Goal: Use online tool/utility: Utilize a website feature to perform a specific function

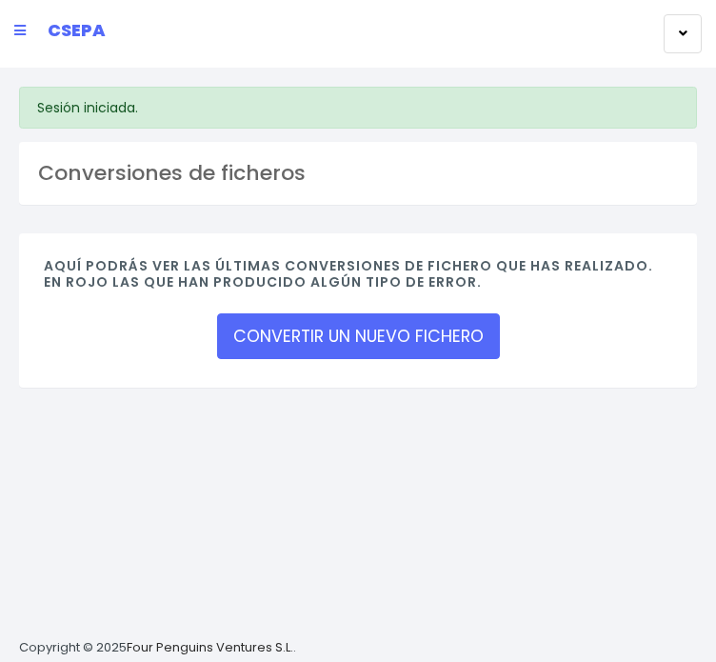
click at [282, 355] on div "Aquí podrás ver las últimas conversiones de fichero que has realizado. En rojo …" at bounding box center [358, 309] width 678 height 153
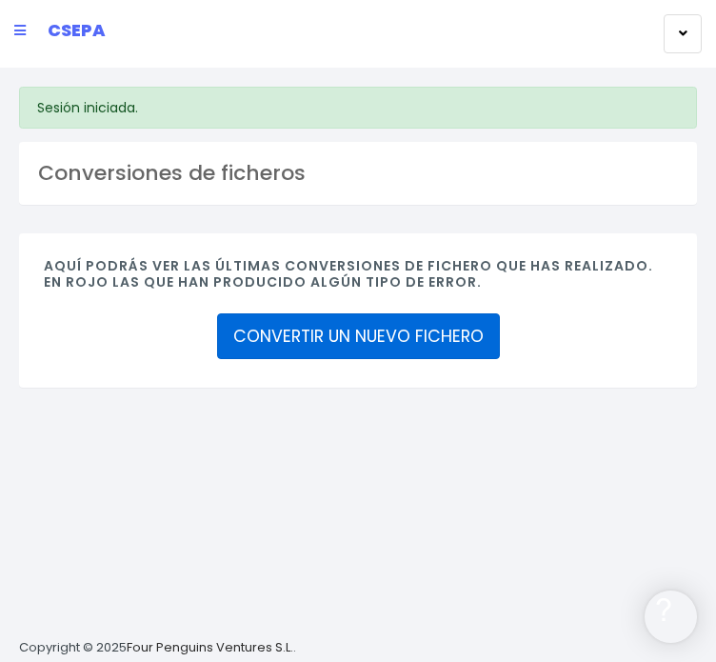
click at [286, 359] on link "CONVERTIR UN NUEVO FICHERO" at bounding box center [358, 336] width 283 height 46
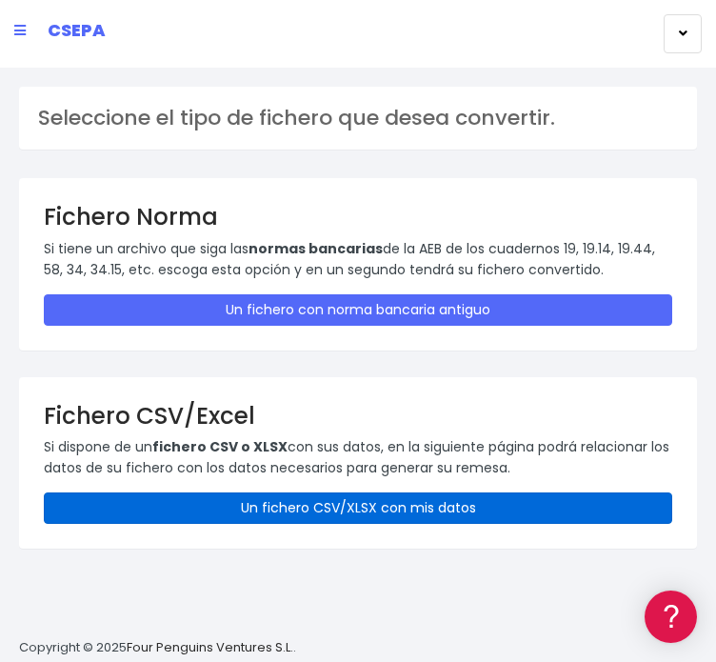
click at [326, 524] on link "Un fichero CSV/XLSX con mis datos" at bounding box center [358, 507] width 629 height 31
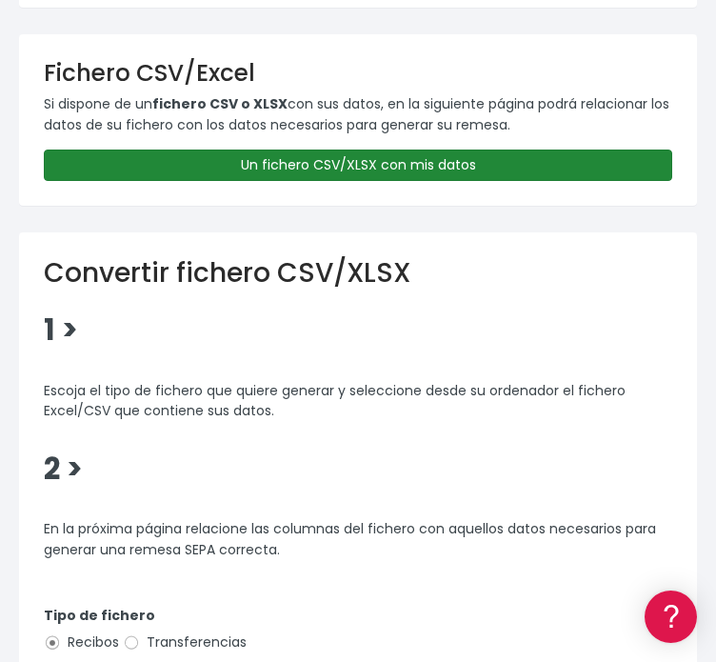
scroll to position [482, 0]
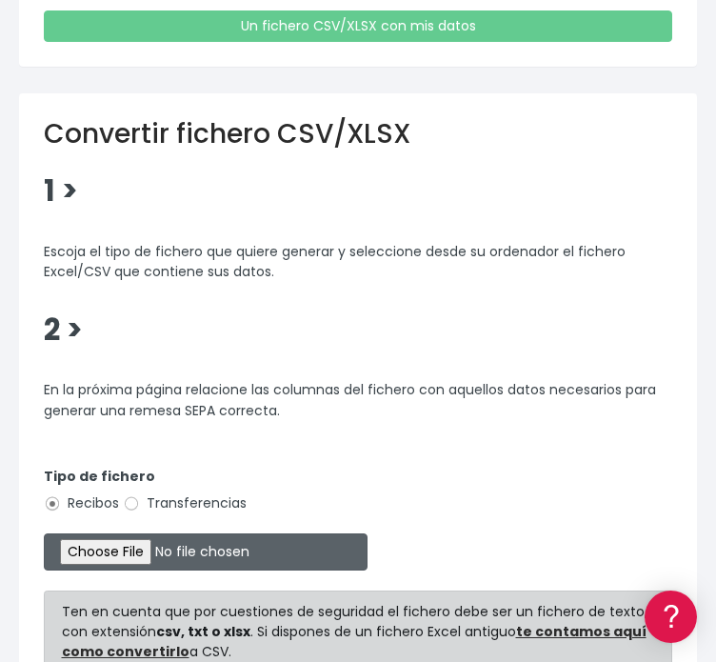
click at [150, 570] on input "file" at bounding box center [206, 551] width 324 height 37
type input "C:\fakepath\anticipo diciembre compol 2025.xlsx"
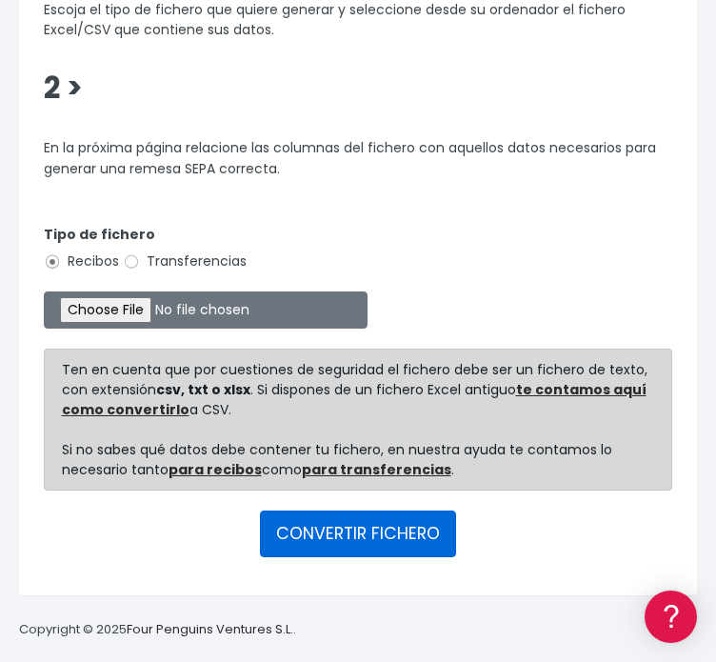
click at [392, 518] on button "CONVERTIR FICHERO" at bounding box center [358, 533] width 196 height 46
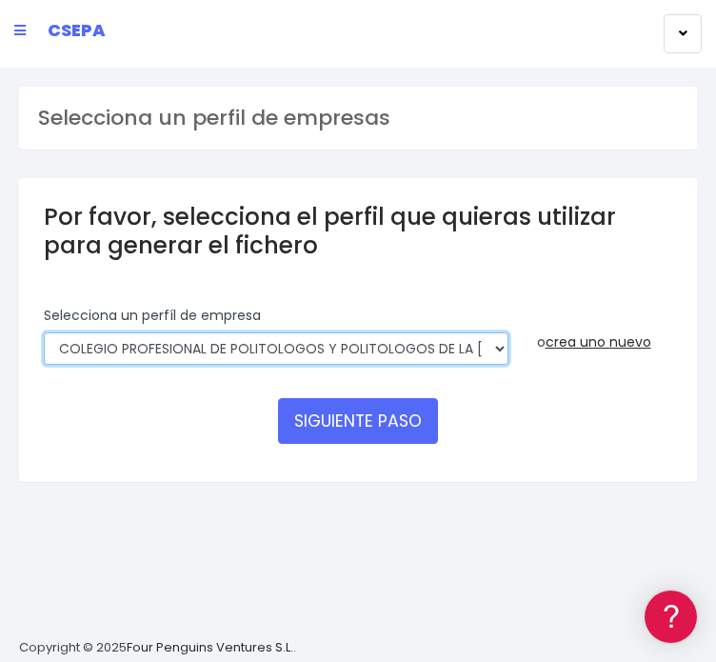
click at [293, 365] on select "COLEGIO PROFESIONAL DE POLITOLOGOS Y POLITOLOGOS DE LA COMUNIDAD DE MADRID | ES…" at bounding box center [276, 348] width 465 height 32
click at [44, 365] on select "COLEGIO PROFESIONAL DE POLITOLOGOS Y POLITOLOGOS DE LA COMUNIDAD DE MADRID | ES…" at bounding box center [276, 348] width 465 height 32
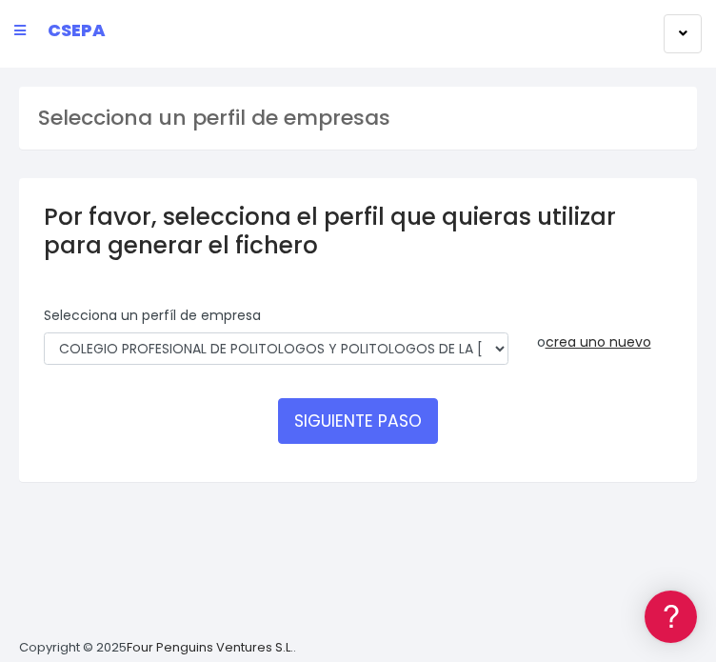
drag, startPoint x: 265, startPoint y: 422, endPoint x: 246, endPoint y: 403, distance: 26.9
click at [246, 378] on div "Selecciona un perfíl de empresa COLEGIO PROFESIONAL DE POLITOLOGOS Y POLITOLOGO…" at bounding box center [276, 342] width 493 height 72
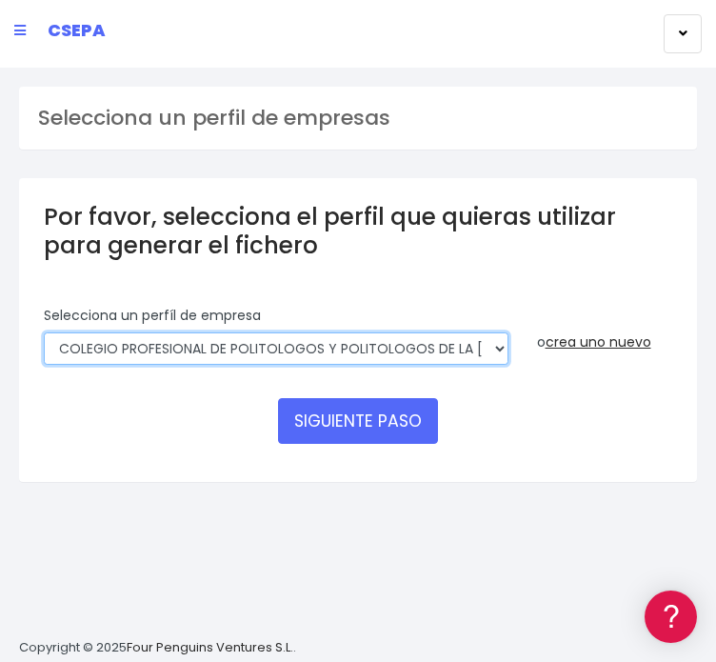
click at [246, 365] on select "COLEGIO PROFESIONAL DE POLITOLOGOS Y POLITOLOGOS DE LA COMUNIDAD DE MADRID | ES…" at bounding box center [276, 348] width 465 height 32
select select "1972"
click at [44, 365] on select "COLEGIO PROFESIONAL DE POLITOLOGOS Y POLITOLOGOS DE LA COMUNIDAD DE MADRID | ES…" at bounding box center [276, 348] width 465 height 32
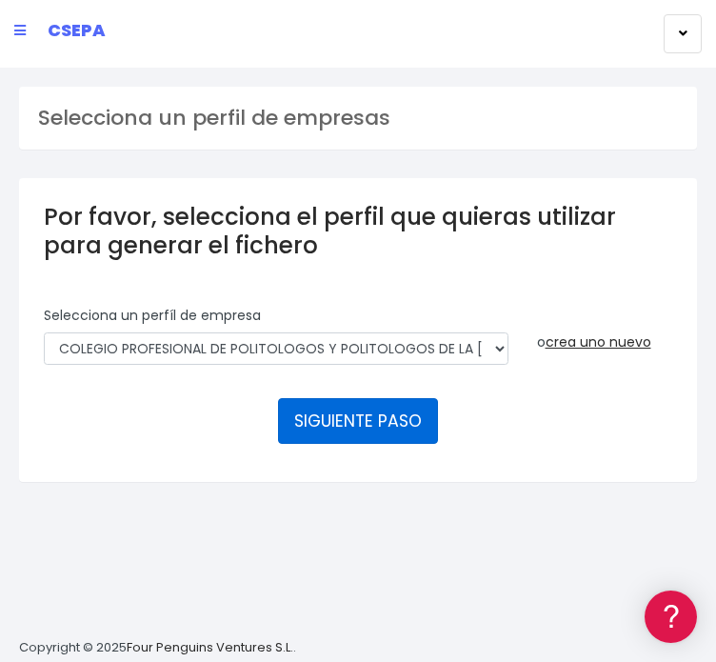
click at [360, 444] on button "SIGUIENTE PASO" at bounding box center [358, 421] width 160 height 46
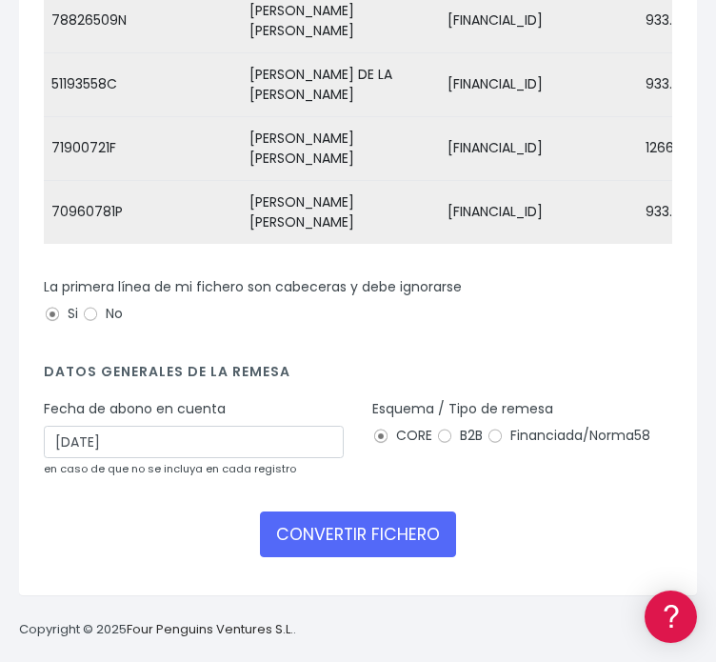
scroll to position [475, 0]
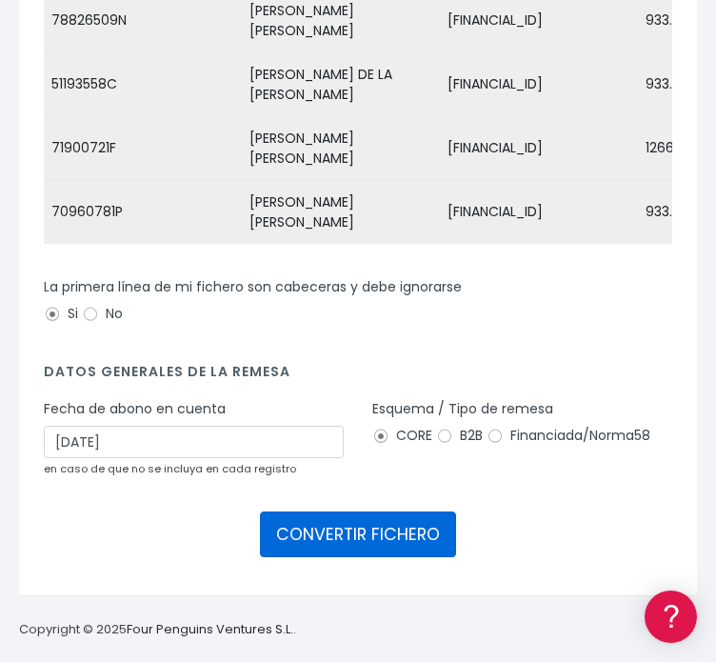
click at [360, 511] on button "CONVERTIR FICHERO" at bounding box center [358, 534] width 196 height 46
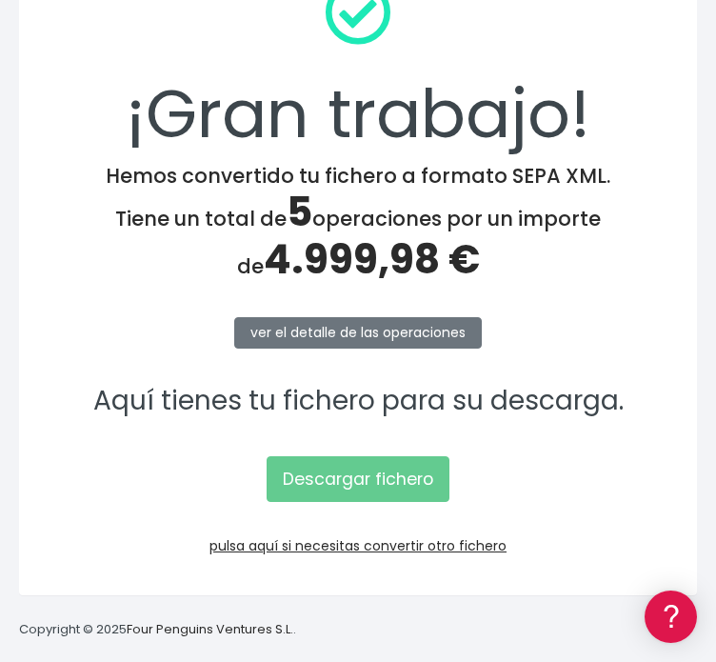
scroll to position [379, 0]
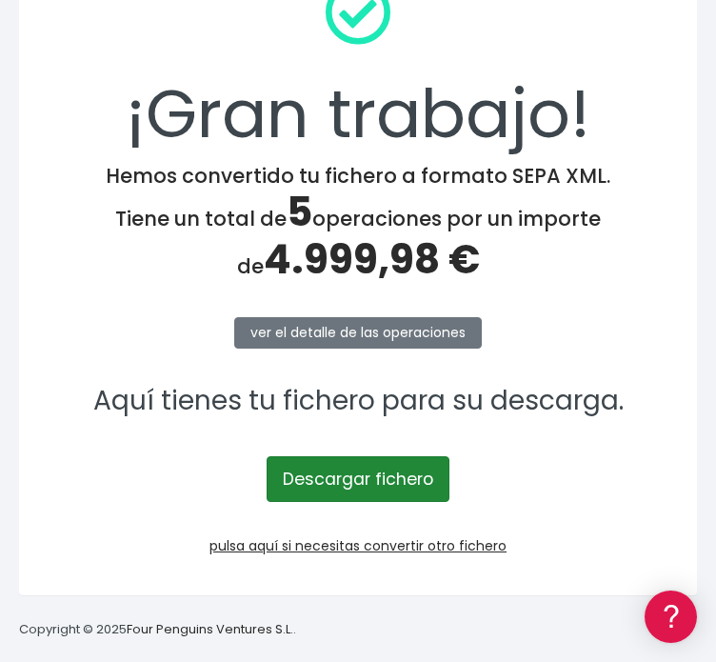
click at [339, 456] on link "Descargar fichero" at bounding box center [358, 479] width 183 height 46
click at [312, 456] on link "Descargar fichero" at bounding box center [358, 479] width 183 height 46
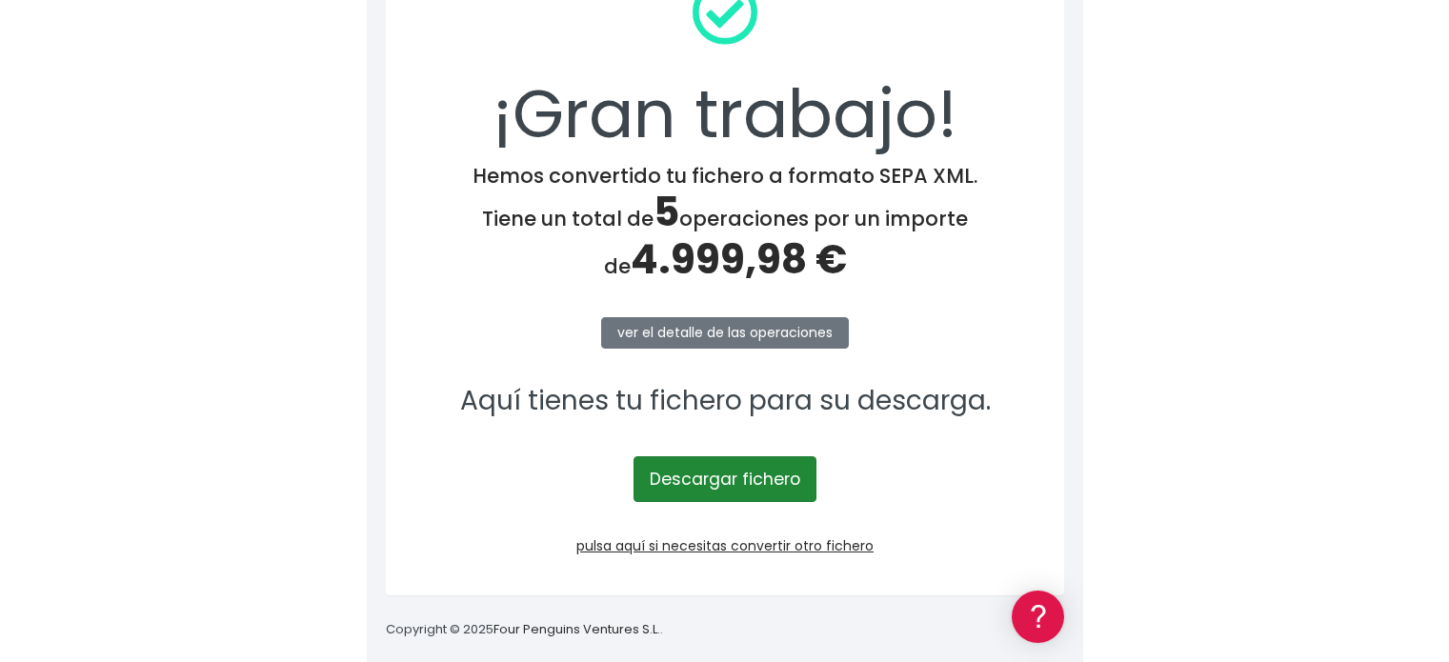
scroll to position [247, 0]
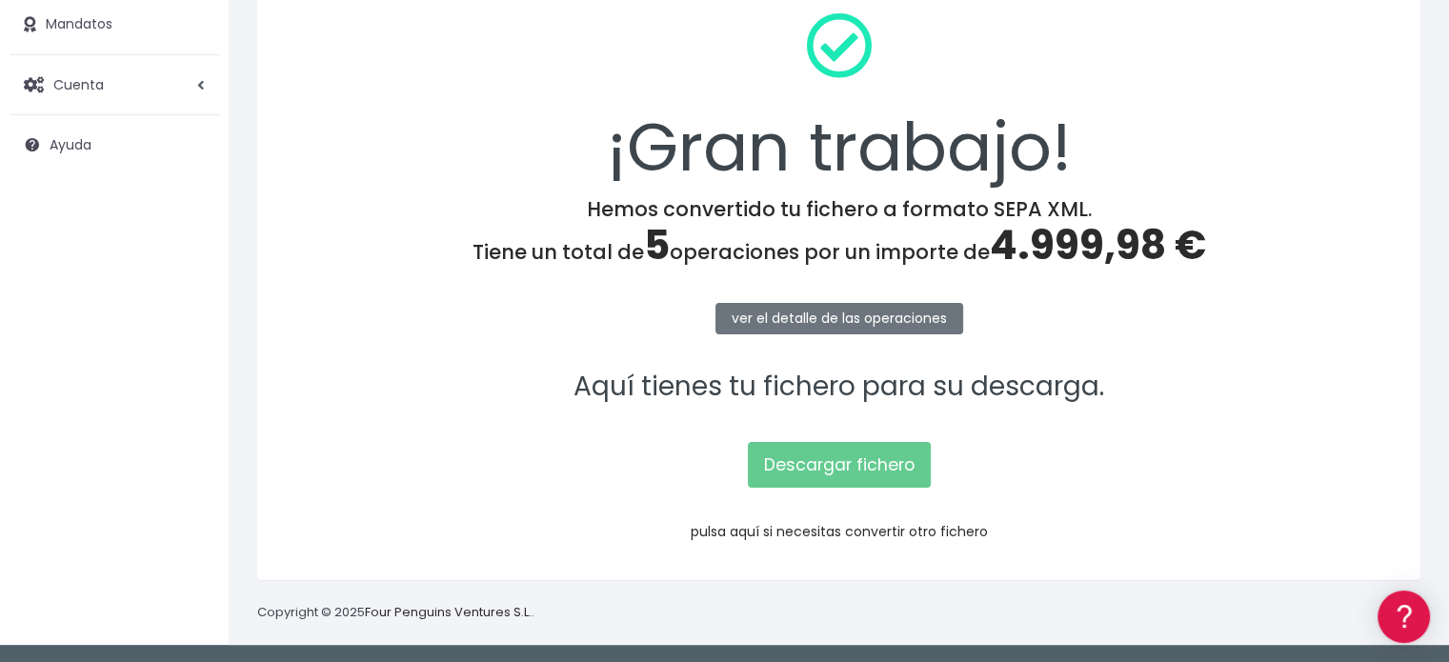
click at [715, 534] on link "pulsa aquí si necesitas convertir otro fichero" at bounding box center [838, 531] width 297 height 19
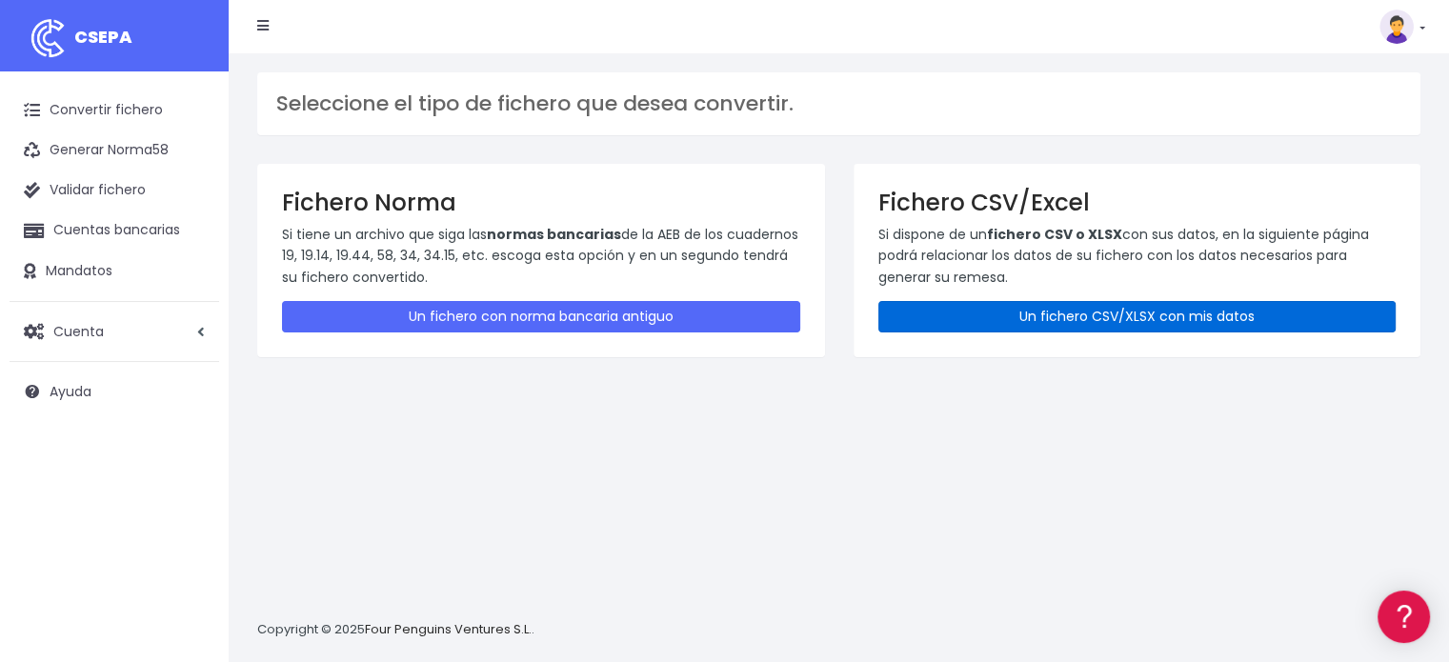
click at [1037, 327] on link "Un fichero CSV/XLSX con mis datos" at bounding box center [1137, 316] width 518 height 31
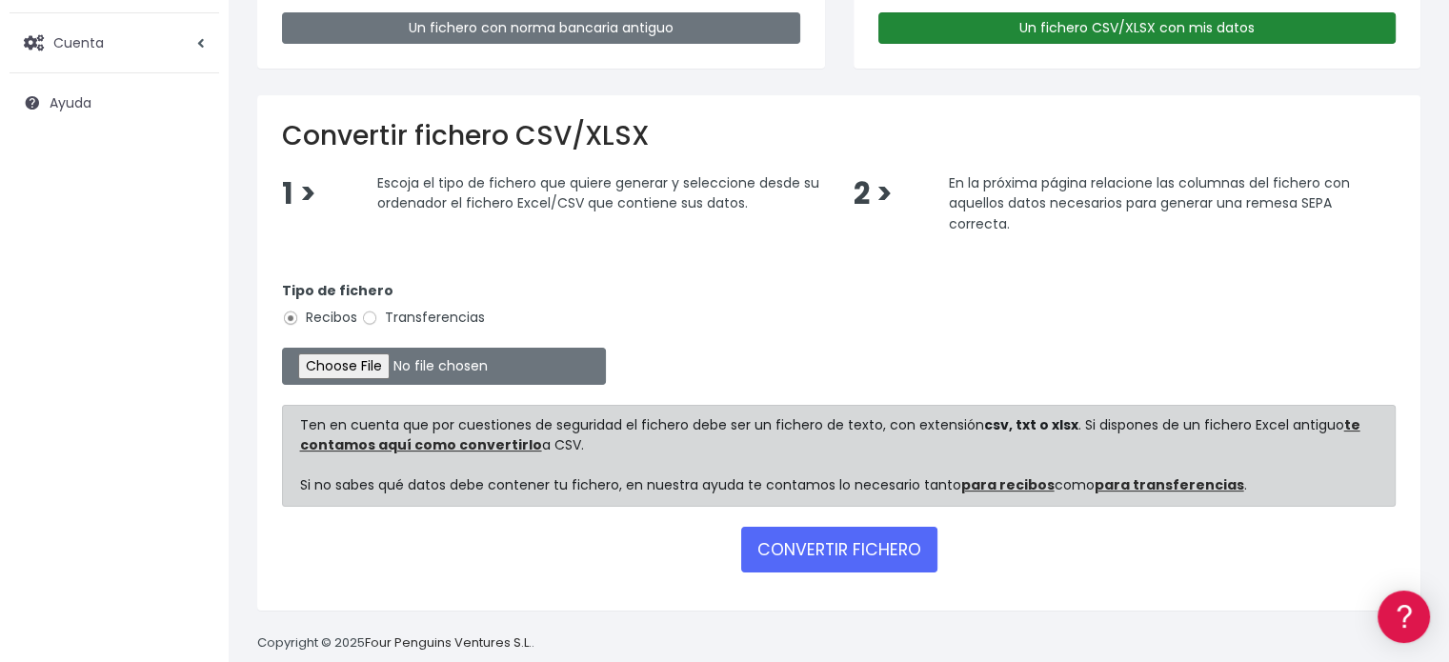
scroll to position [288, 0]
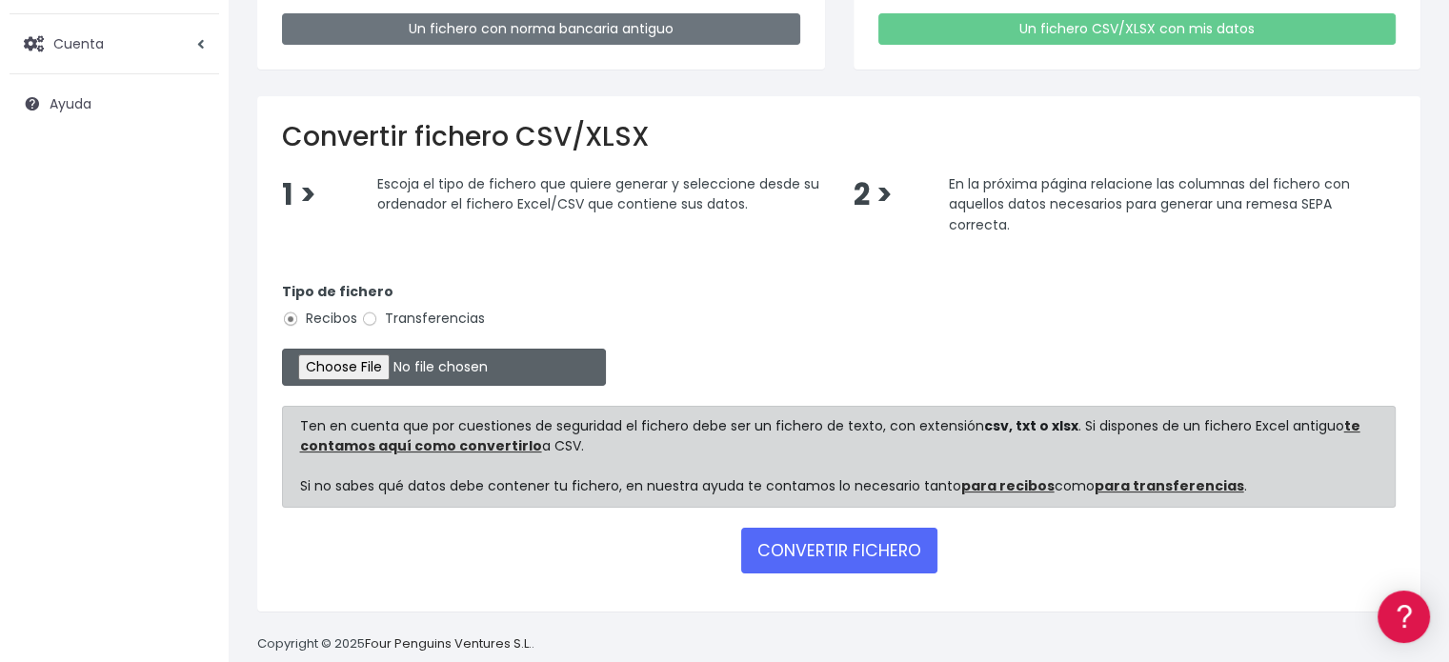
click at [378, 365] on input "file" at bounding box center [444, 367] width 324 height 37
type input "C:\fakepath\ANTICIPO MASTER RRHH OCTUBRE Y NOVIEMBRE 2025.xlsx"
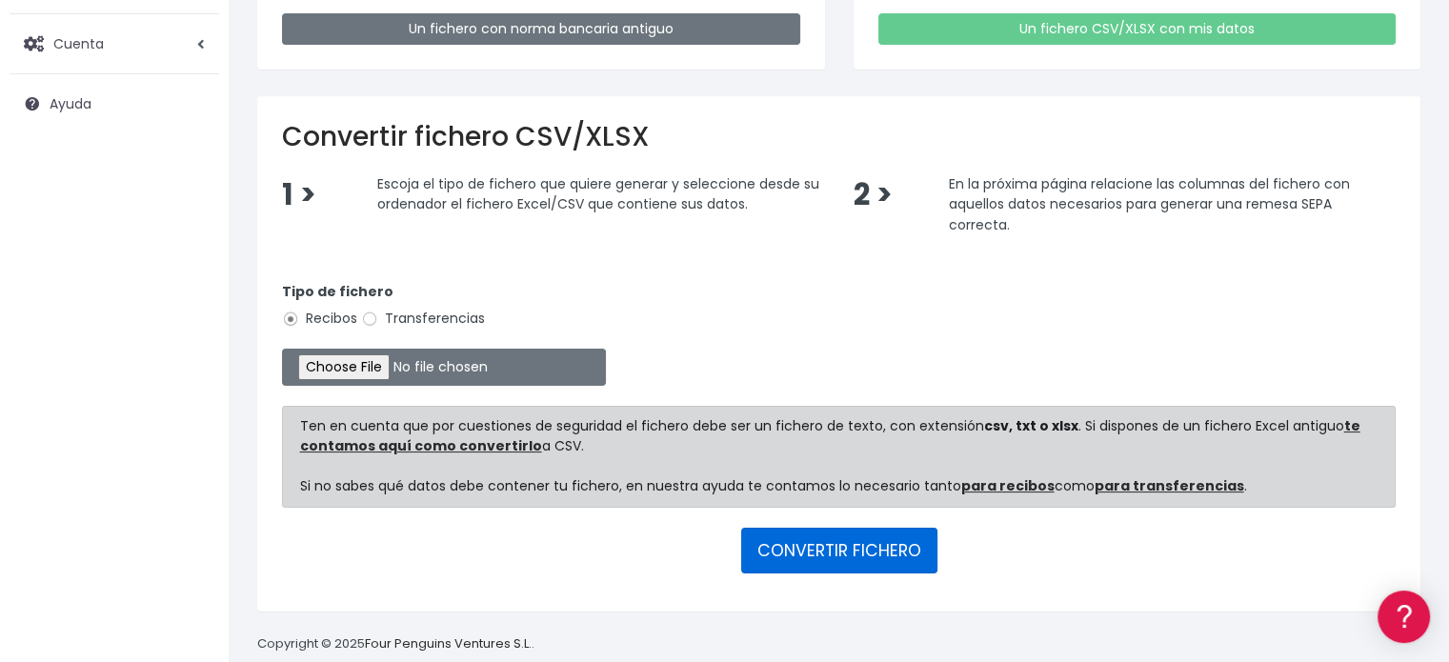
click at [831, 551] on button "CONVERTIR FICHERO" at bounding box center [839, 551] width 196 height 46
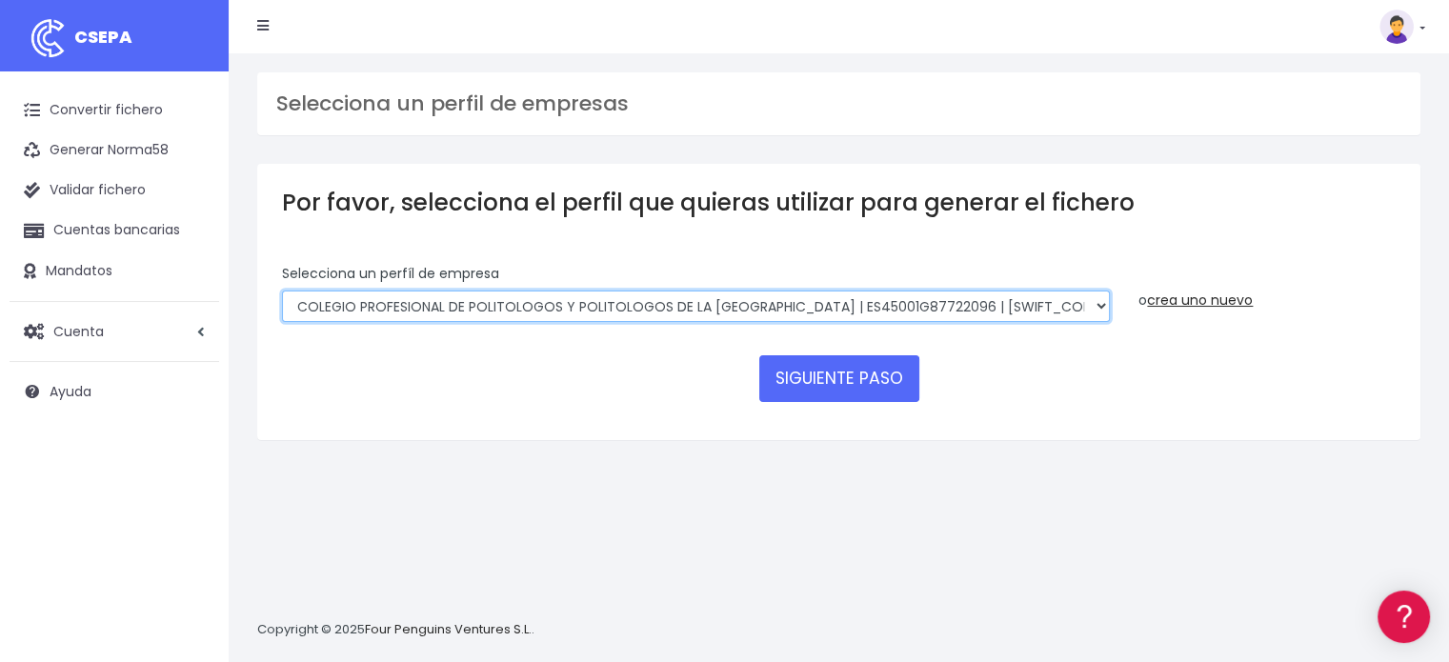
click at [998, 301] on select "COLEGIO PROFESIONAL DE POLITOLOGOS Y POLITOLOGOS DE LA [GEOGRAPHIC_DATA] | ES45…" at bounding box center [696, 306] width 828 height 32
click at [282, 290] on select "COLEGIO PROFESIONAL DE POLITOLOGOS Y POLITOLOGOS DE LA [GEOGRAPHIC_DATA] | ES45…" at bounding box center [696, 306] width 828 height 32
select select "1972"
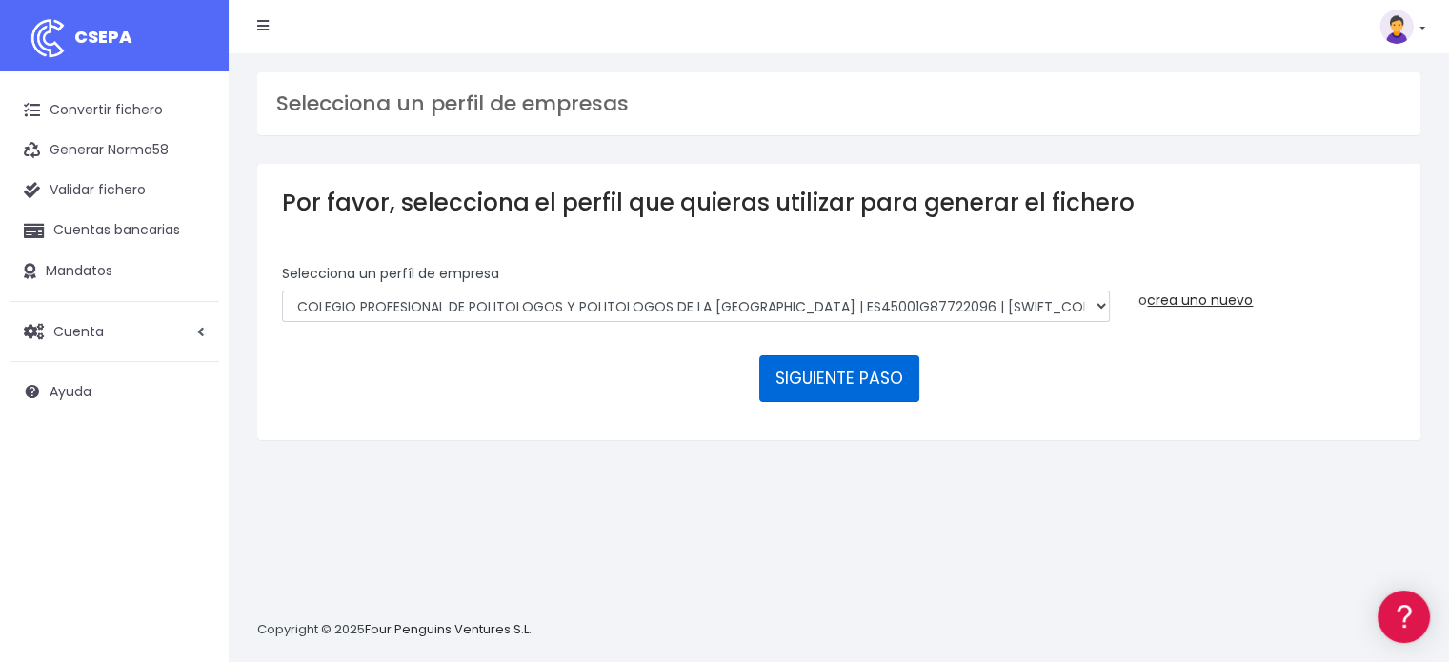
click at [870, 370] on button "SIGUIENTE PASO" at bounding box center [839, 378] width 160 height 46
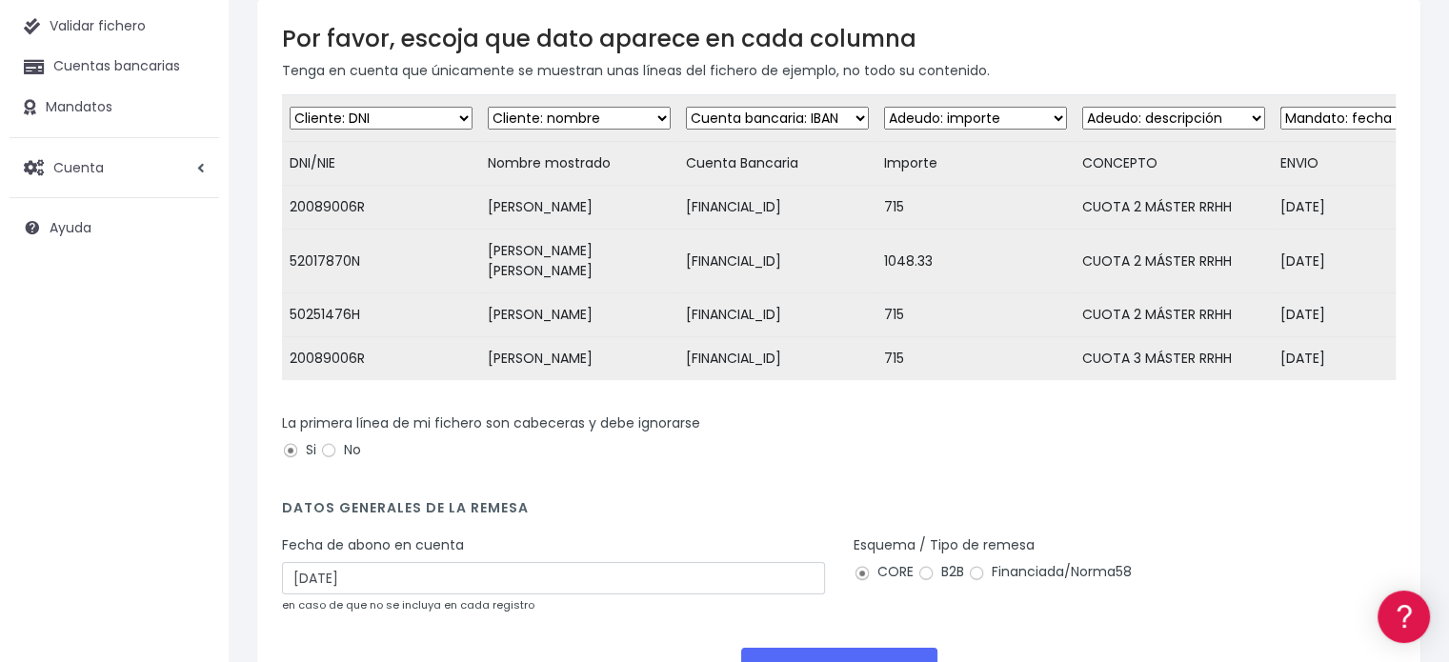
scroll to position [164, 0]
drag, startPoint x: 892, startPoint y: 445, endPoint x: 980, endPoint y: 452, distance: 88.0
click at [980, 393] on div "Desechar campo Cliente: nombre Cliente: DNI Cliente: Email Cliente: Dirección C…" at bounding box center [838, 243] width 1113 height 299
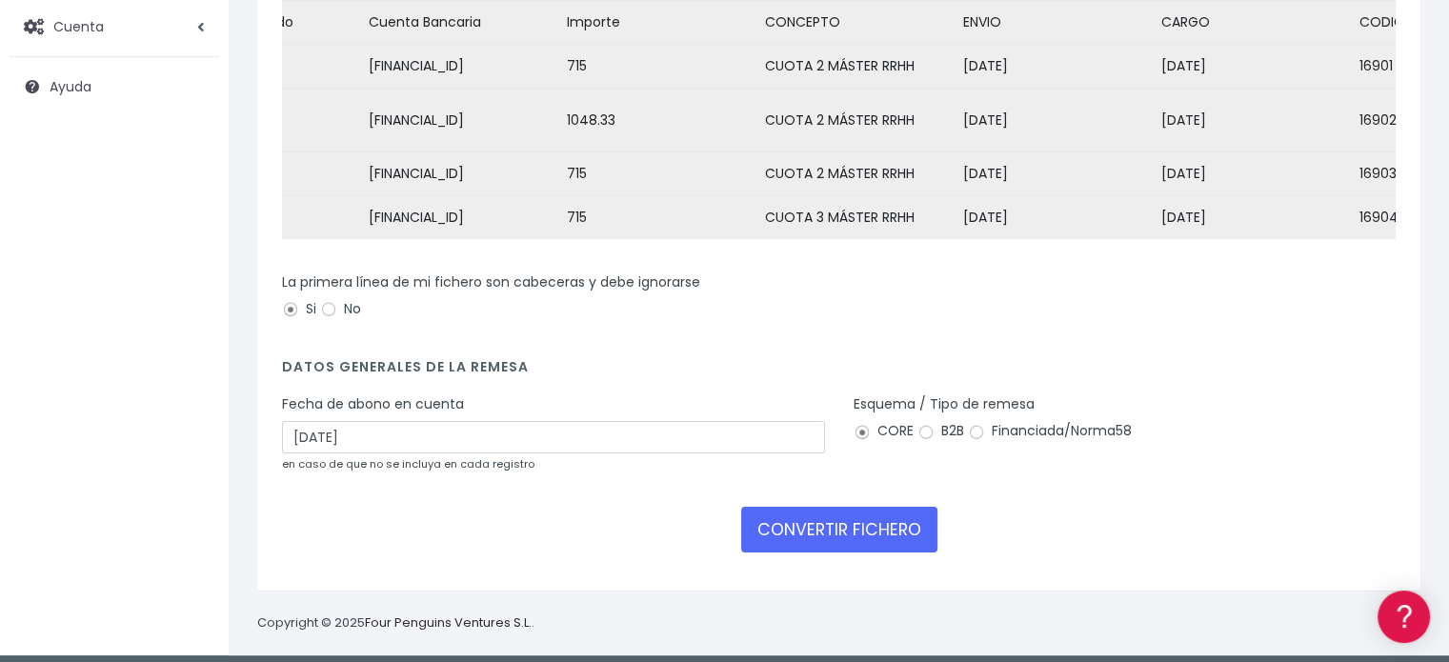
scroll to position [0, 0]
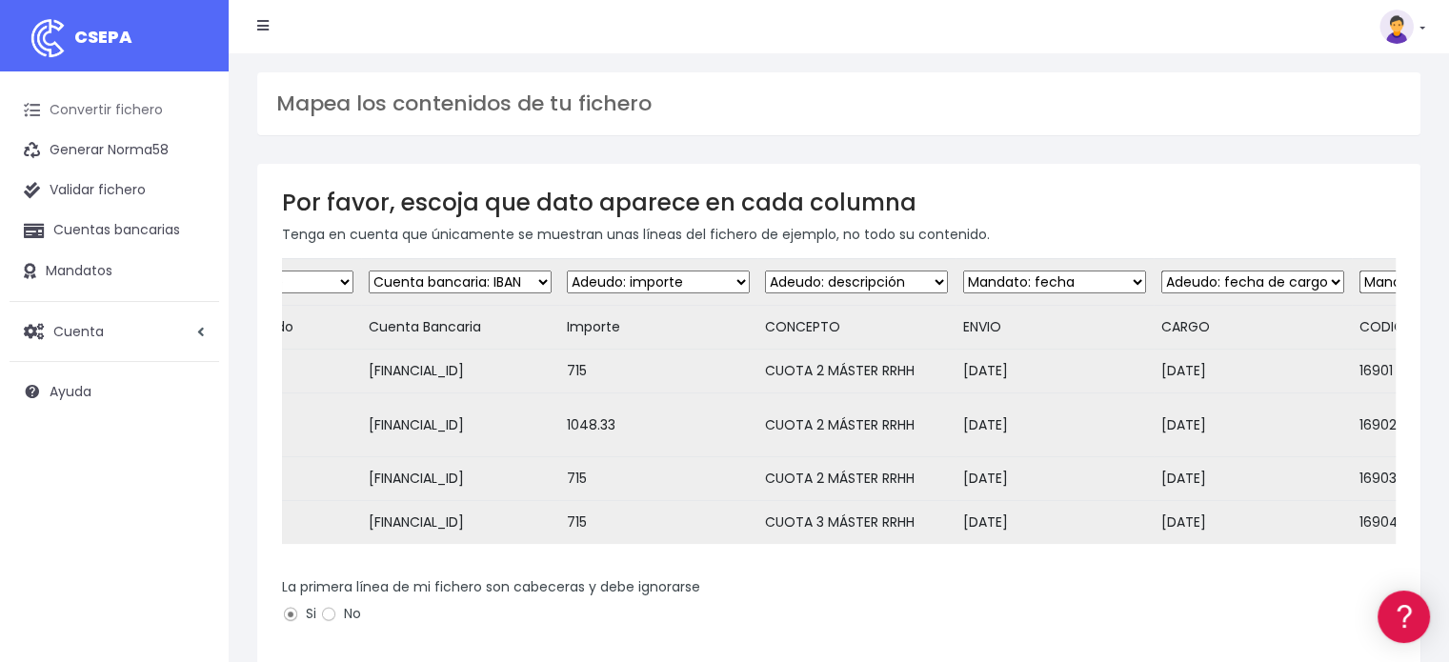
click at [128, 111] on link "Convertir fichero" at bounding box center [115, 110] width 210 height 40
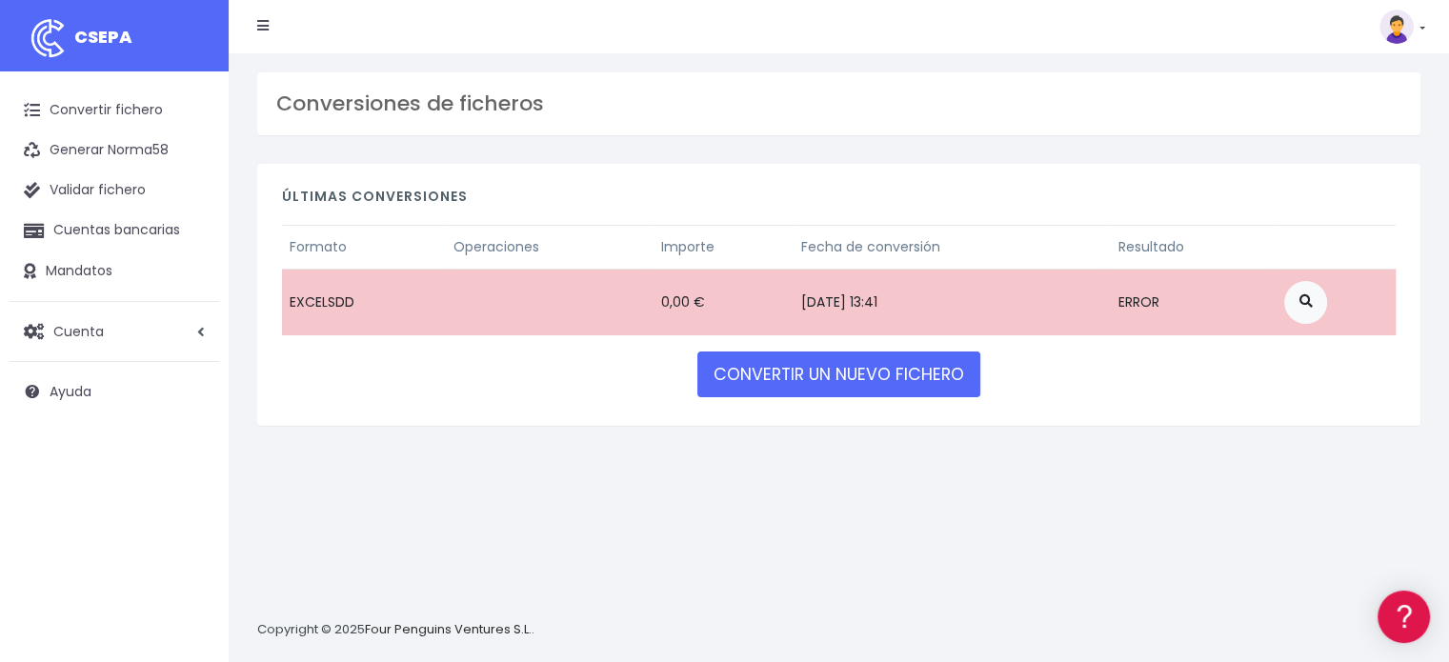
click at [770, 346] on div "Formato Operaciones Importe Fecha de conversión Resultado EXCELSDD 0,00 € [DATE…" at bounding box center [838, 287] width 1113 height 124
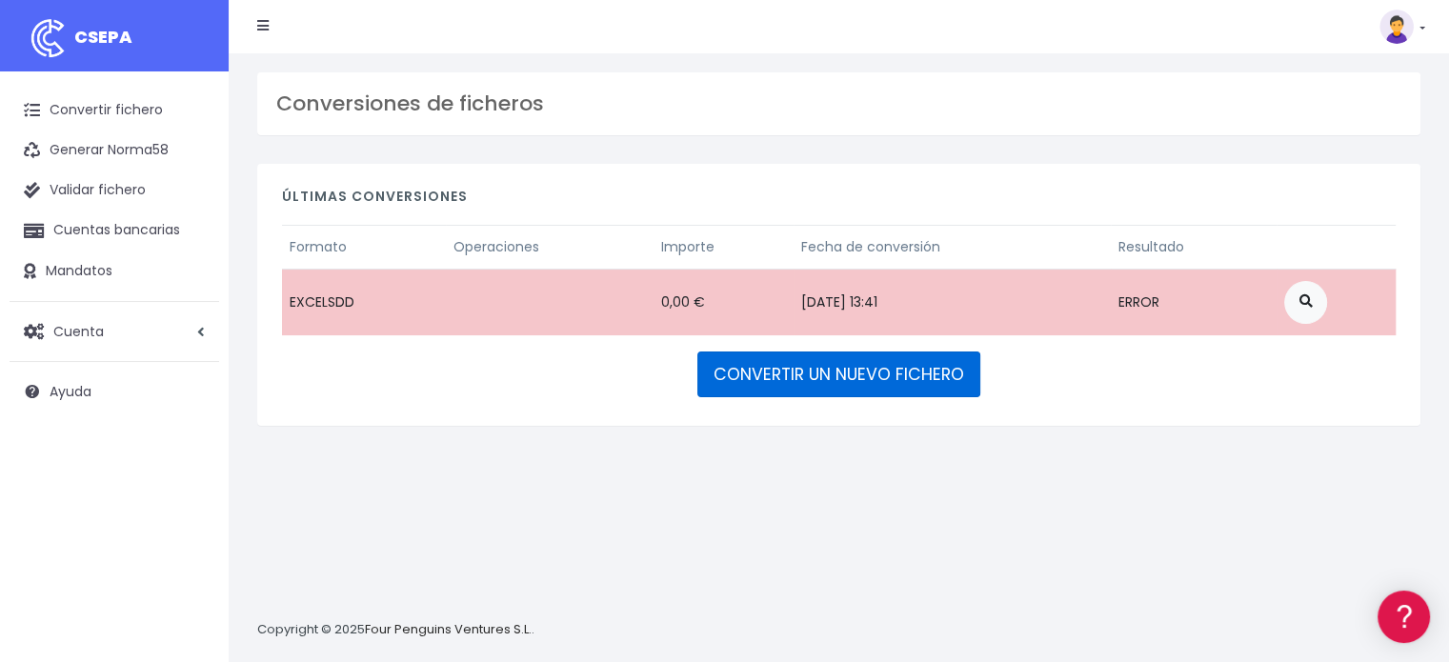
click at [794, 384] on link "CONVERTIR UN NUEVO FICHERO" at bounding box center [838, 374] width 283 height 46
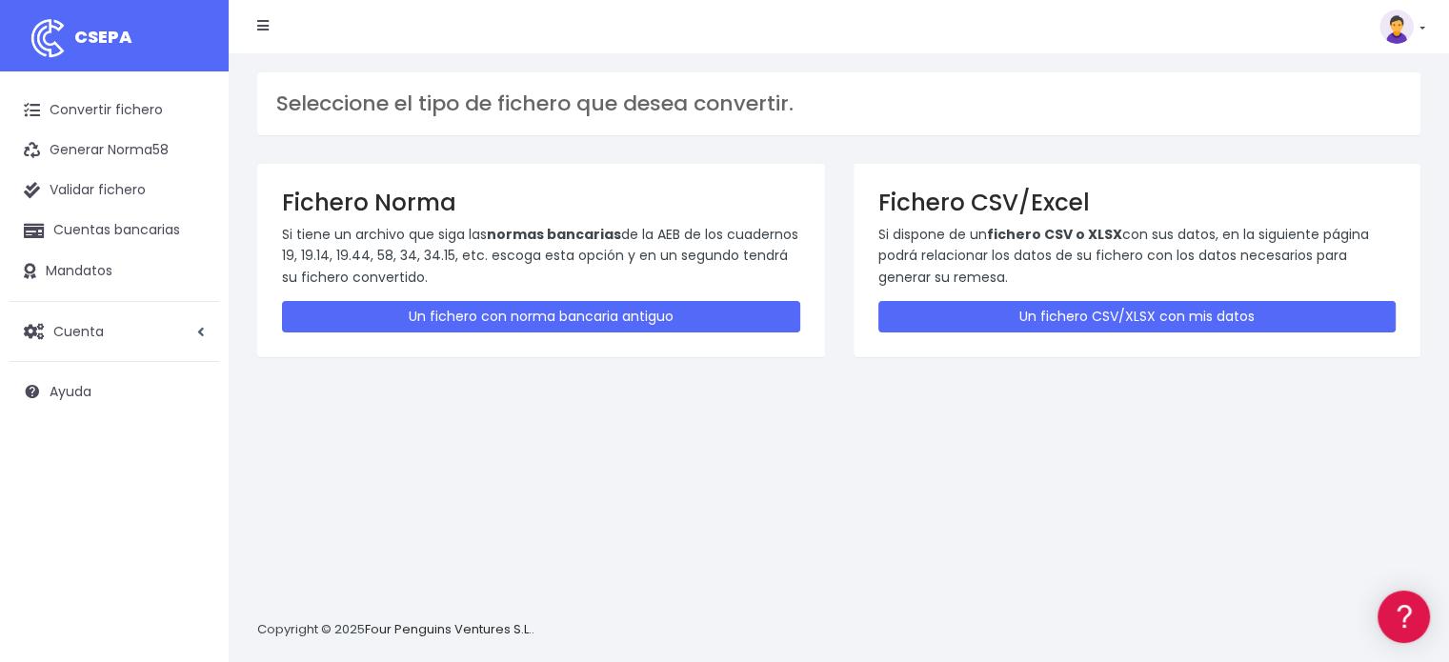
scroll to position [18, 0]
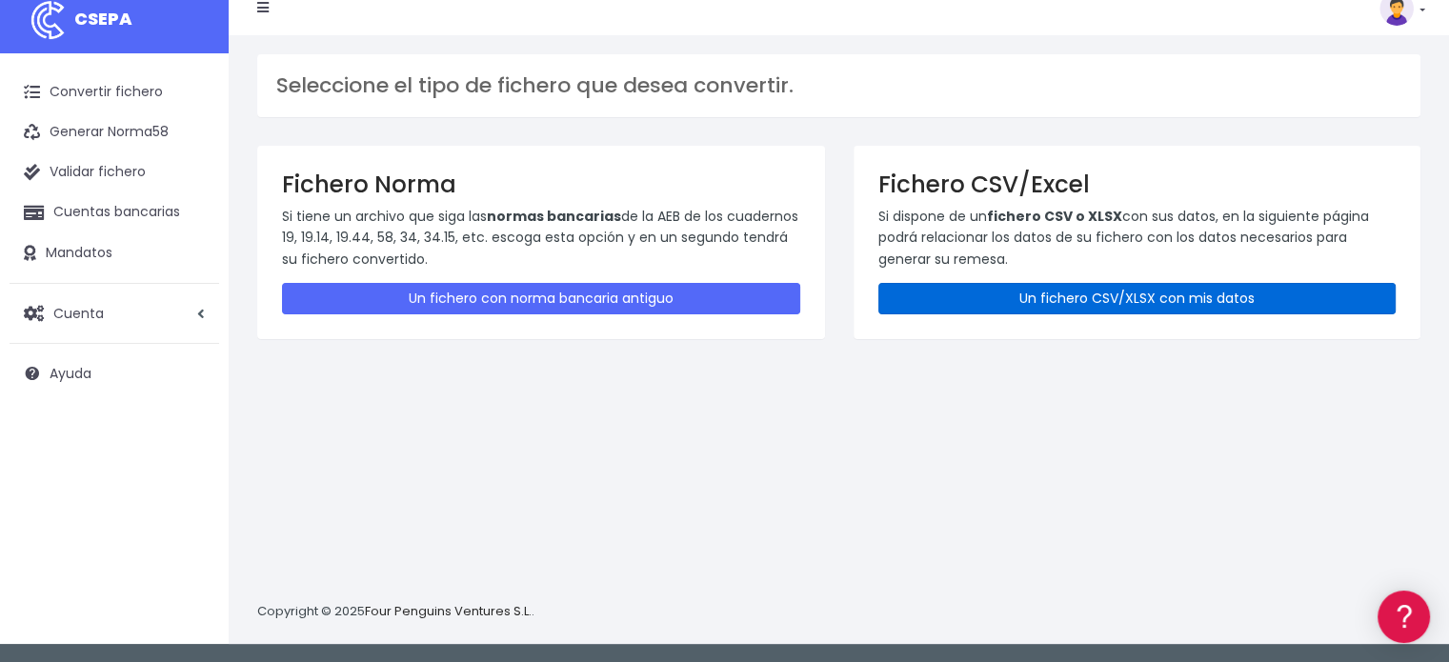
click at [976, 286] on link "Un fichero CSV/XLSX con mis datos" at bounding box center [1137, 298] width 518 height 31
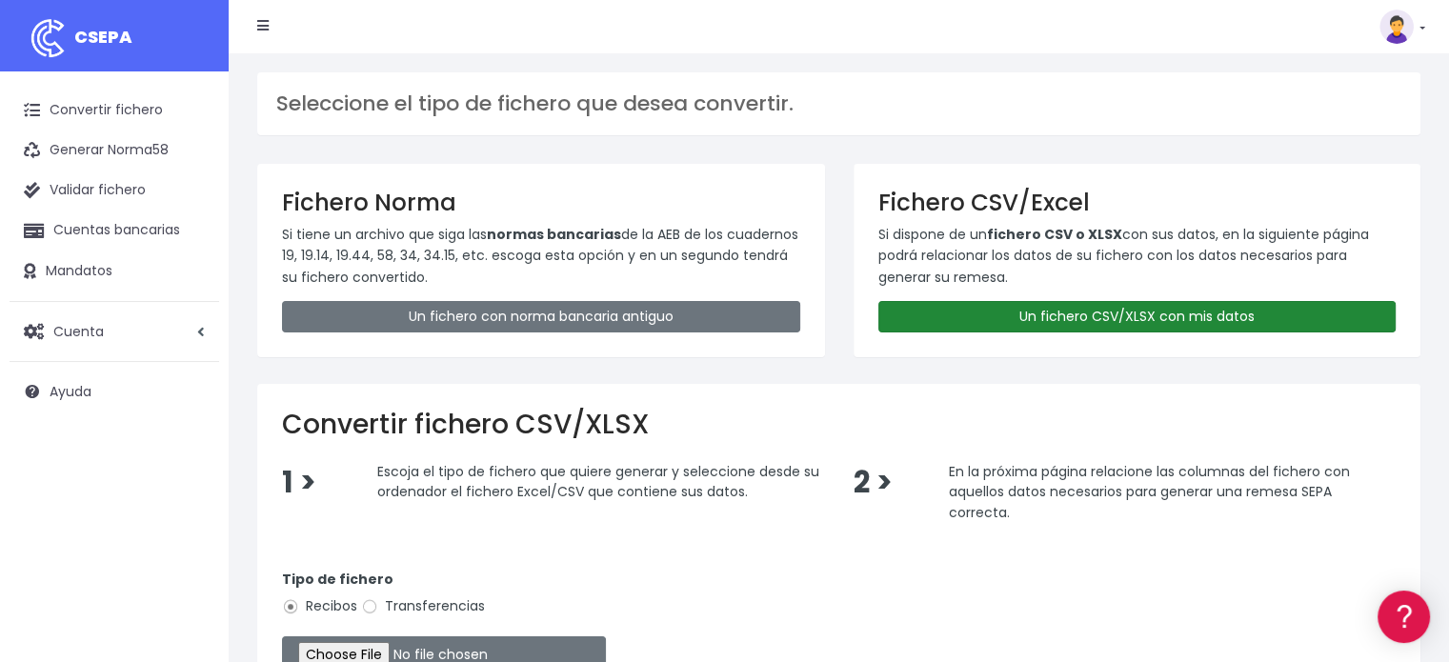
scroll to position [316, 0]
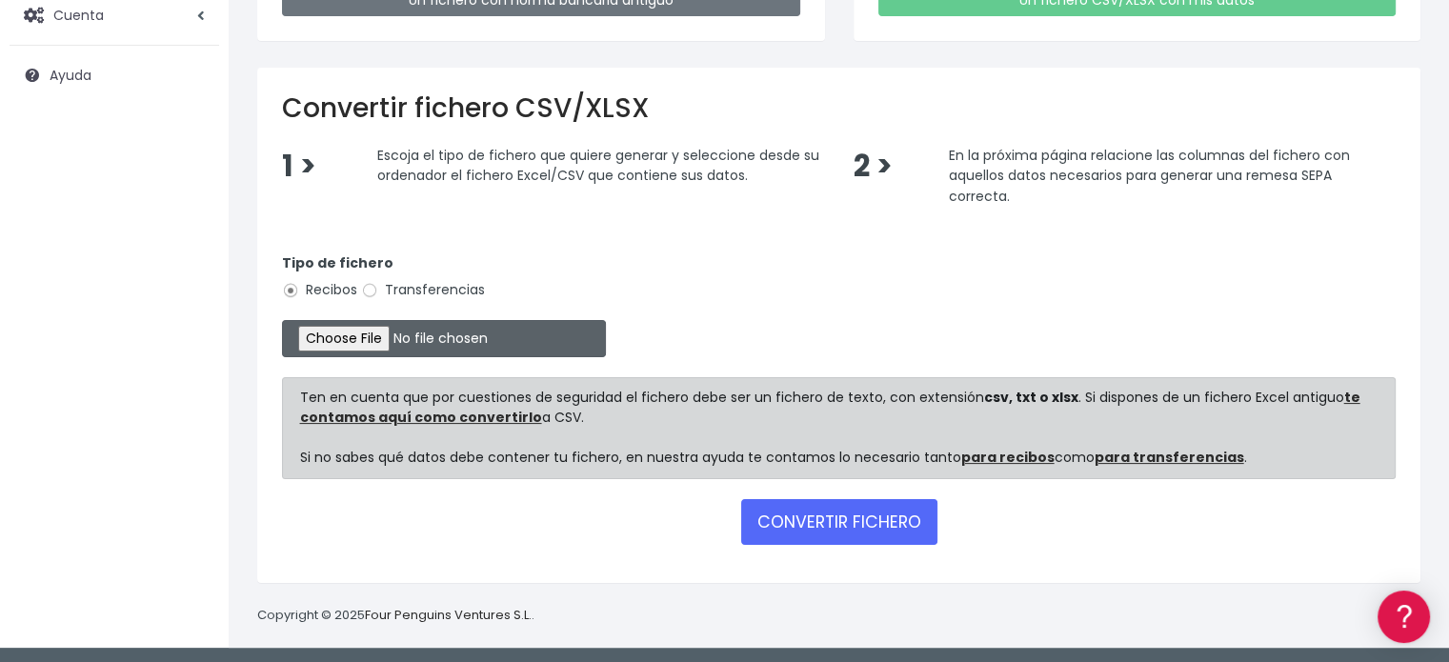
click at [397, 338] on input "file" at bounding box center [444, 338] width 324 height 37
type input "C:\fakepath\ANTICIPO MASTER RRHH OCTUBRE Y NOVIEMBRE 2025.xlsx"
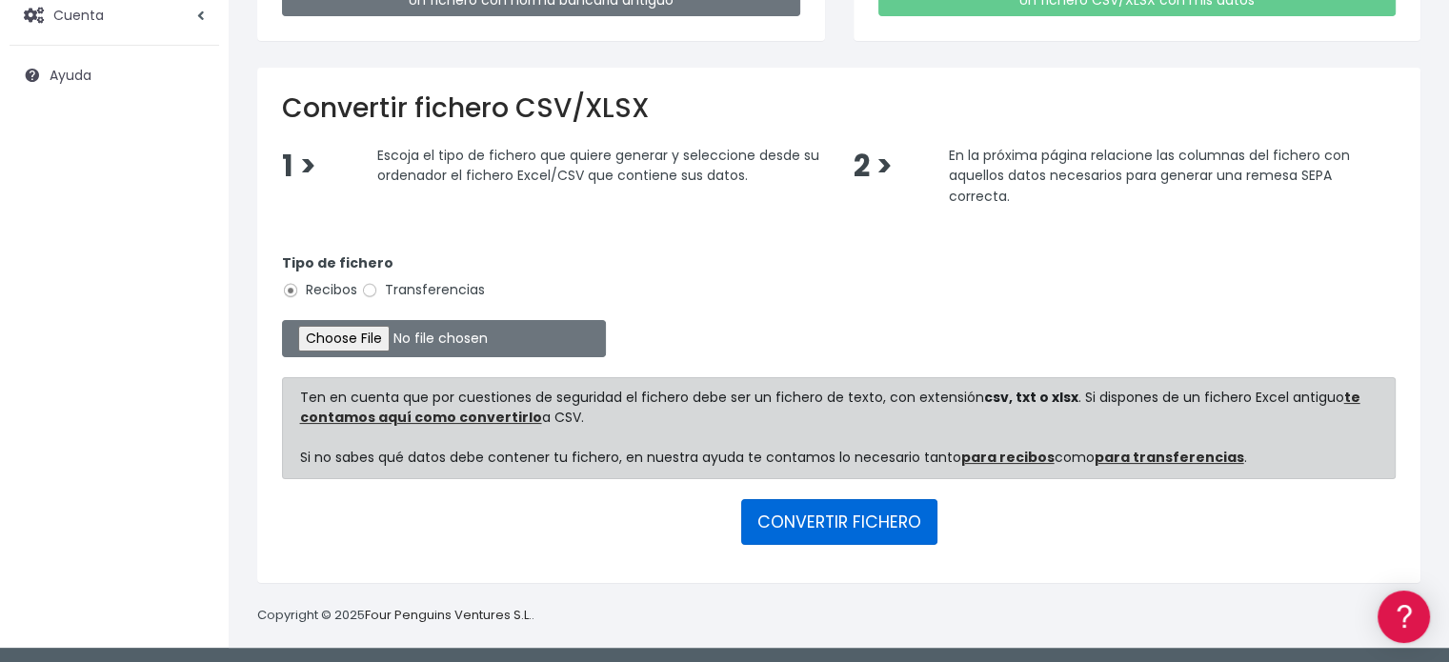
click at [819, 521] on button "CONVERTIR FICHERO" at bounding box center [839, 522] width 196 height 46
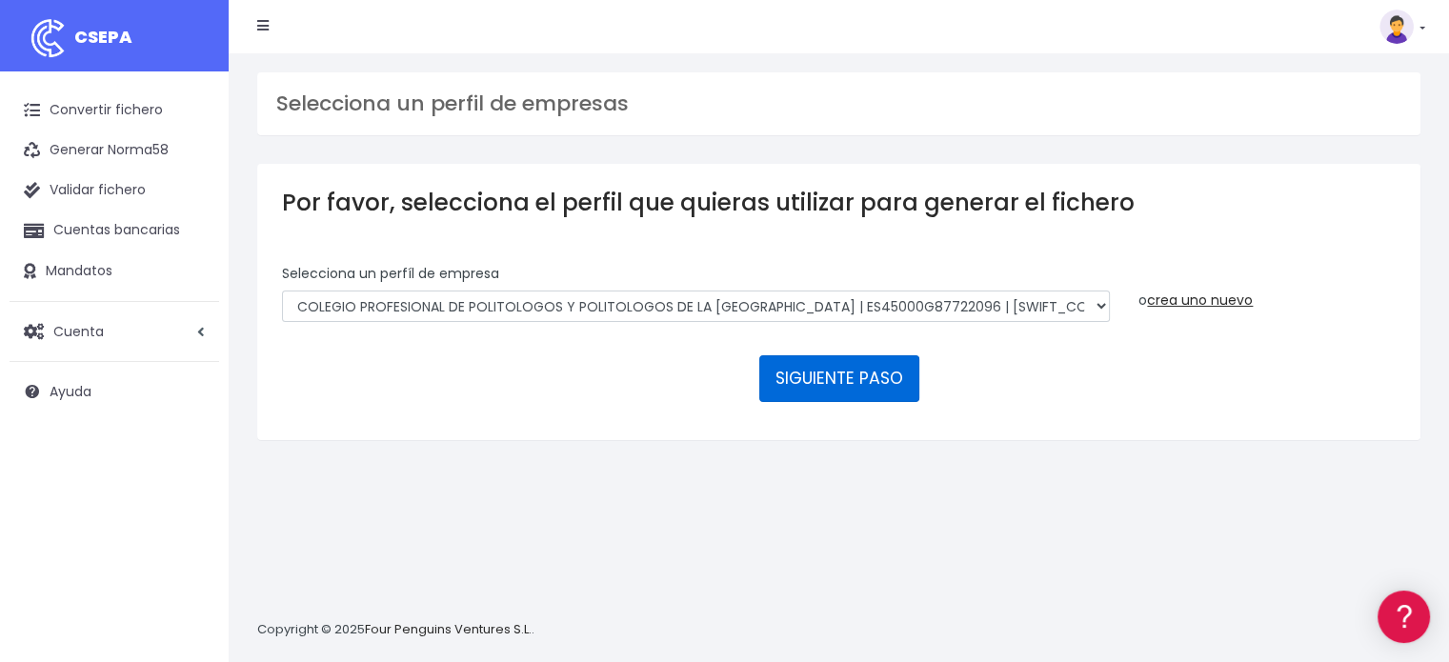
click at [856, 391] on button "SIGUIENTE PASO" at bounding box center [839, 378] width 160 height 46
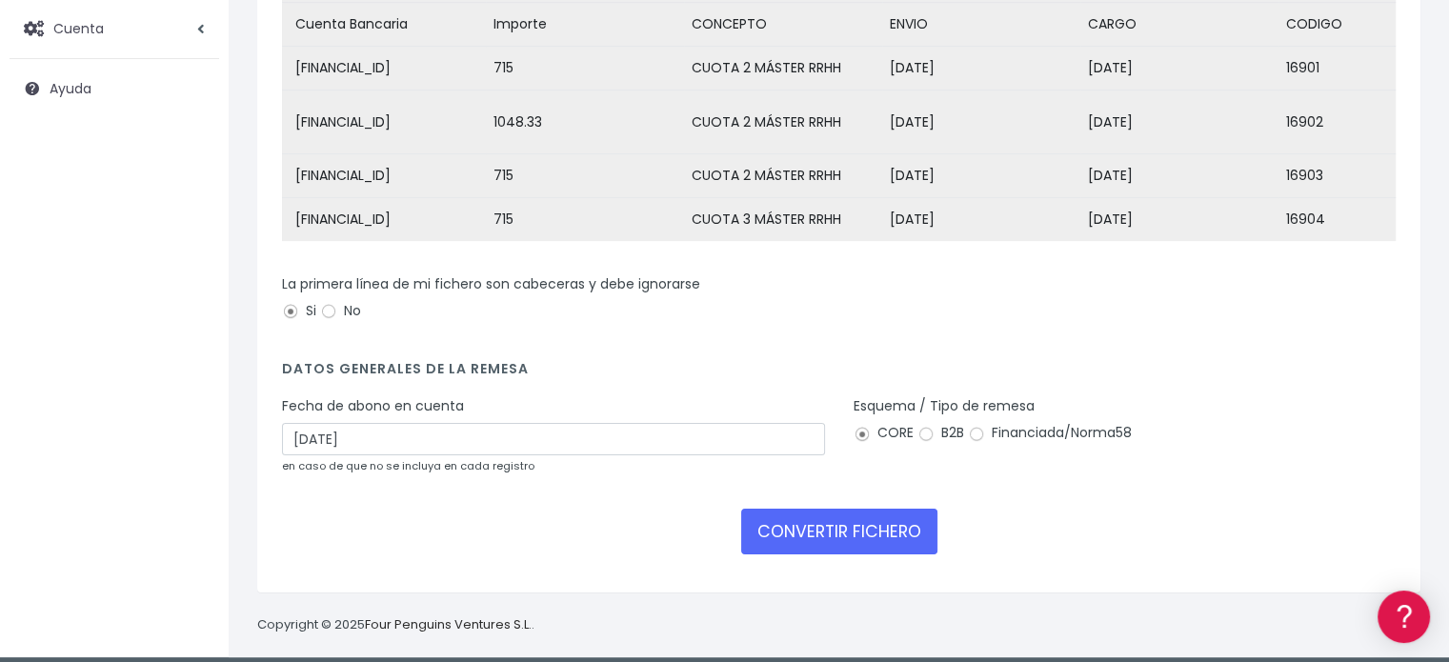
scroll to position [304, 0]
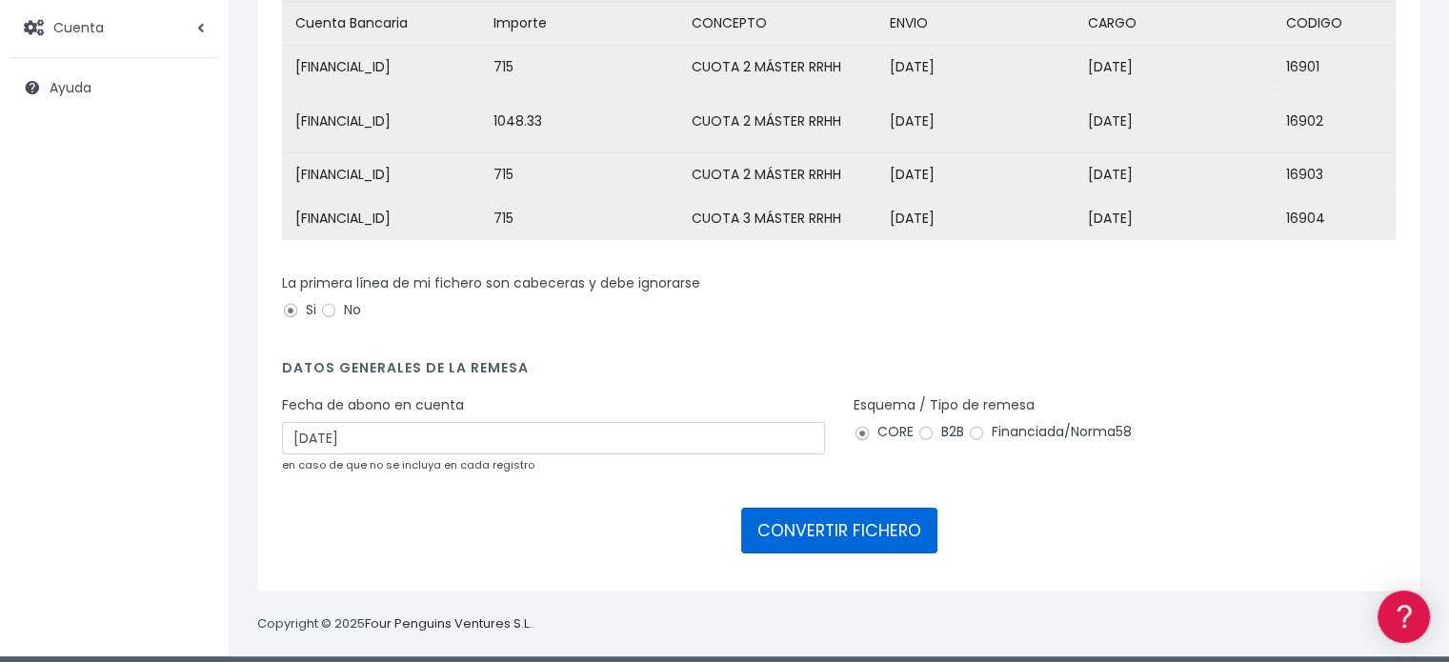
click at [865, 553] on button "CONVERTIR FICHERO" at bounding box center [839, 531] width 196 height 46
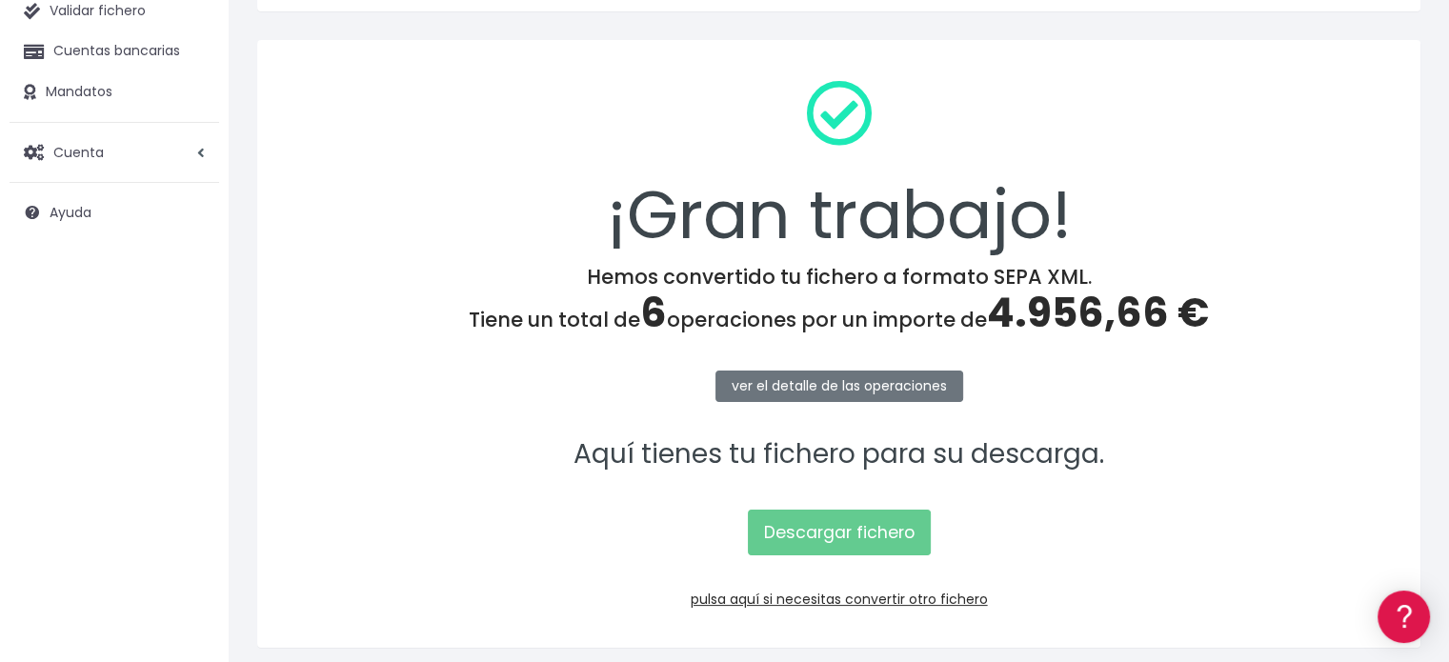
scroll to position [181, 0]
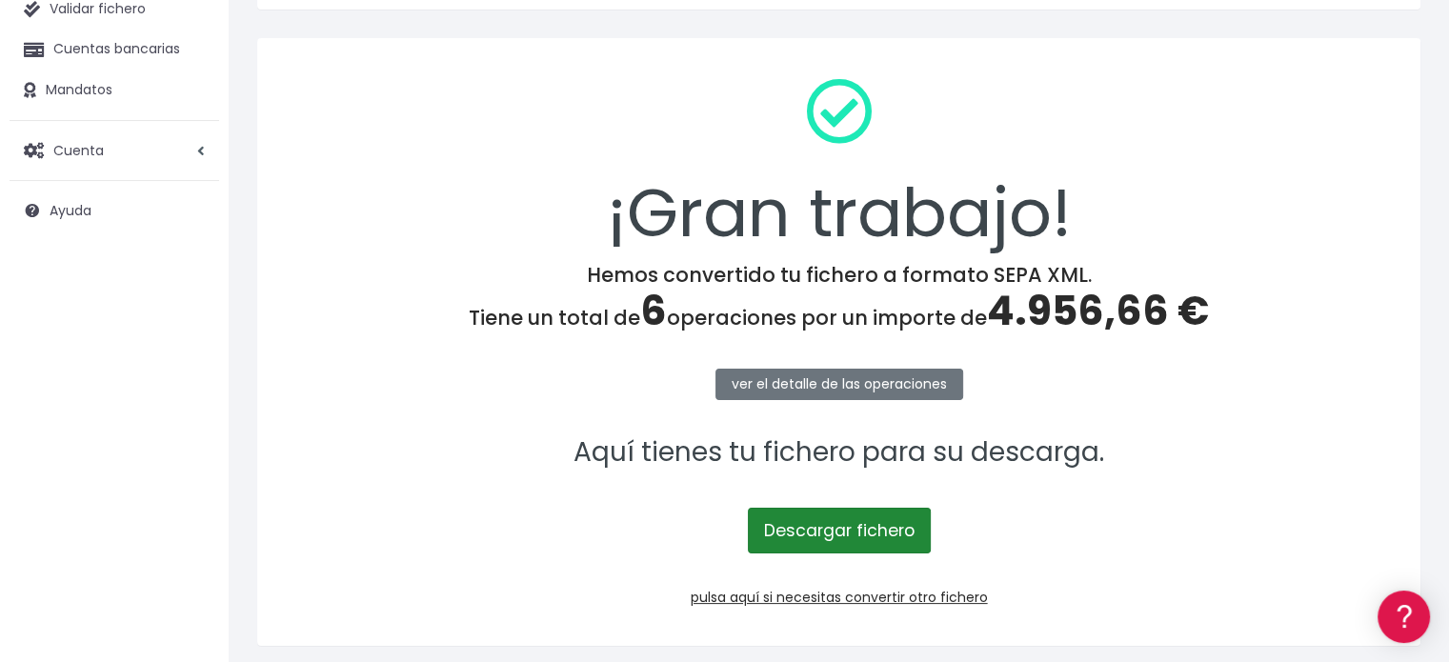
click at [838, 539] on link "Descargar fichero" at bounding box center [839, 531] width 183 height 46
click at [823, 593] on link "pulsa aquí si necesitas convertir otro fichero" at bounding box center [838, 597] width 297 height 19
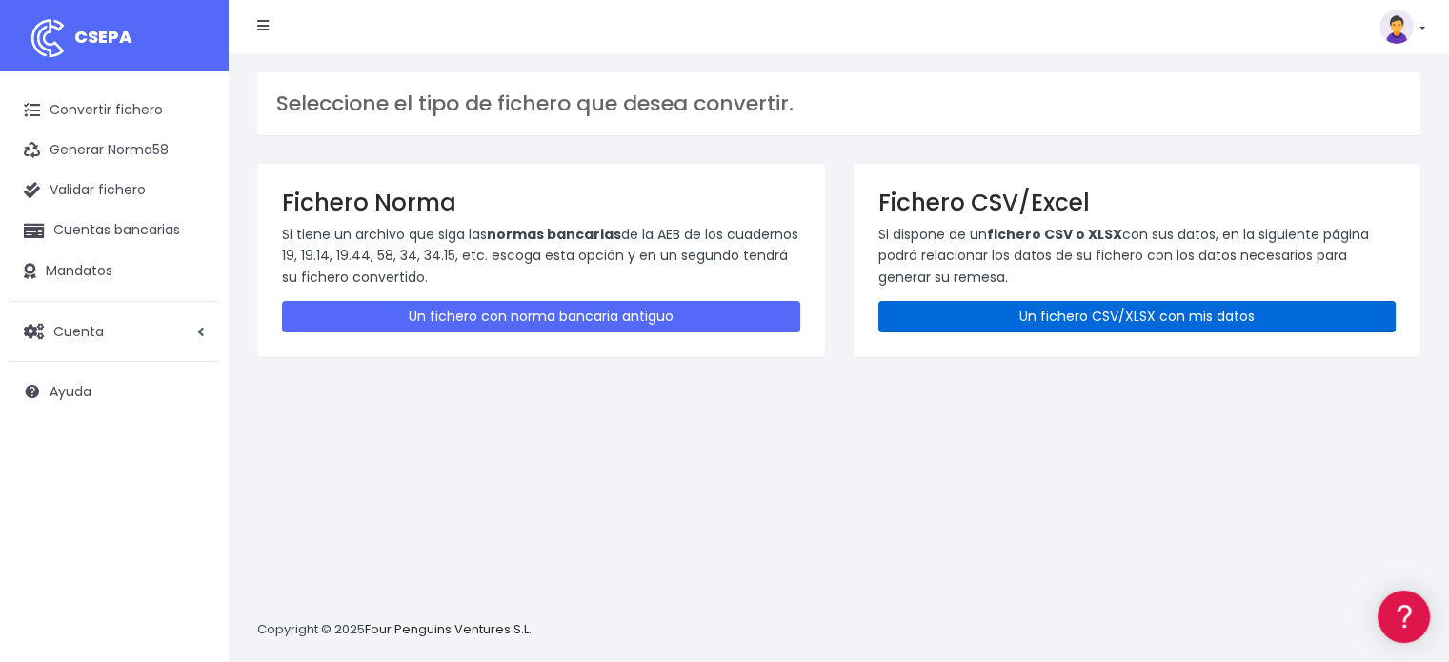
click at [1045, 325] on link "Un fichero CSV/XLSX con mis datos" at bounding box center [1137, 316] width 518 height 31
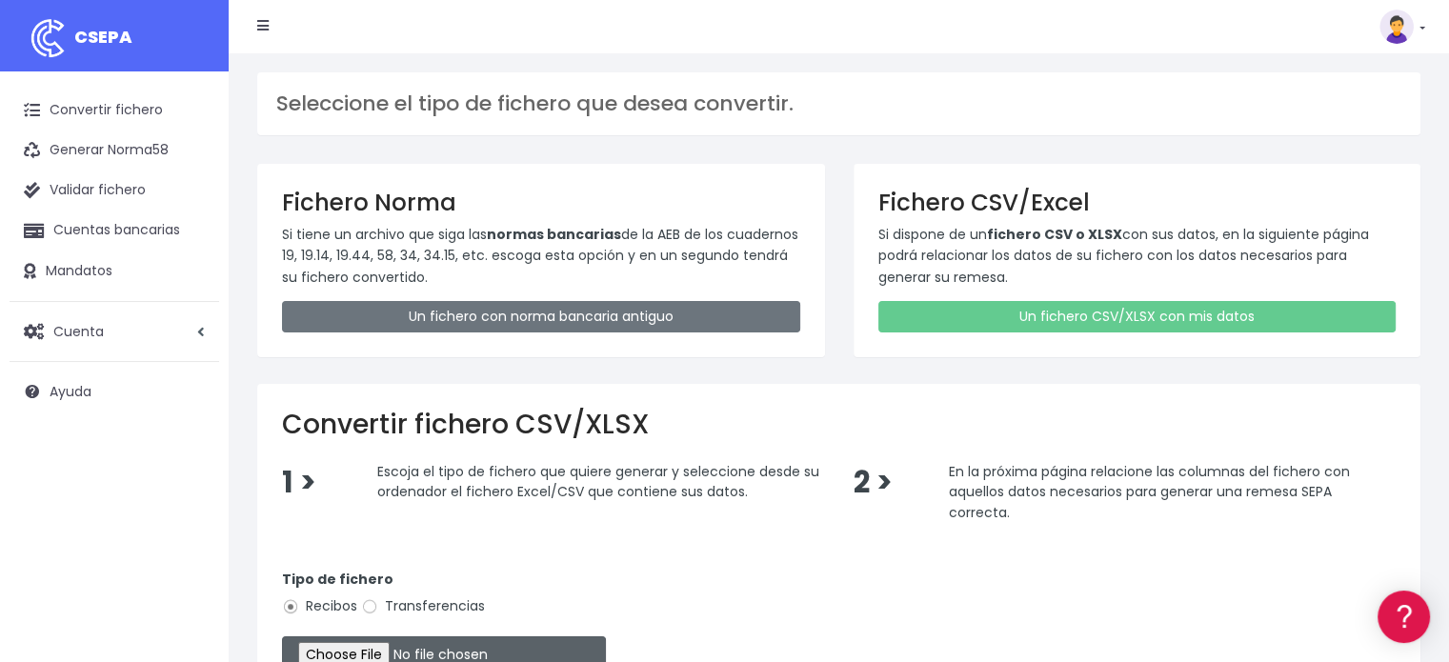
click at [396, 641] on input "file" at bounding box center [444, 654] width 324 height 37
type input "C:\fakepath\ANTICIPO MASTER RRHH OCTUBRE Y NOVIEMBRE 2025.xlsx"
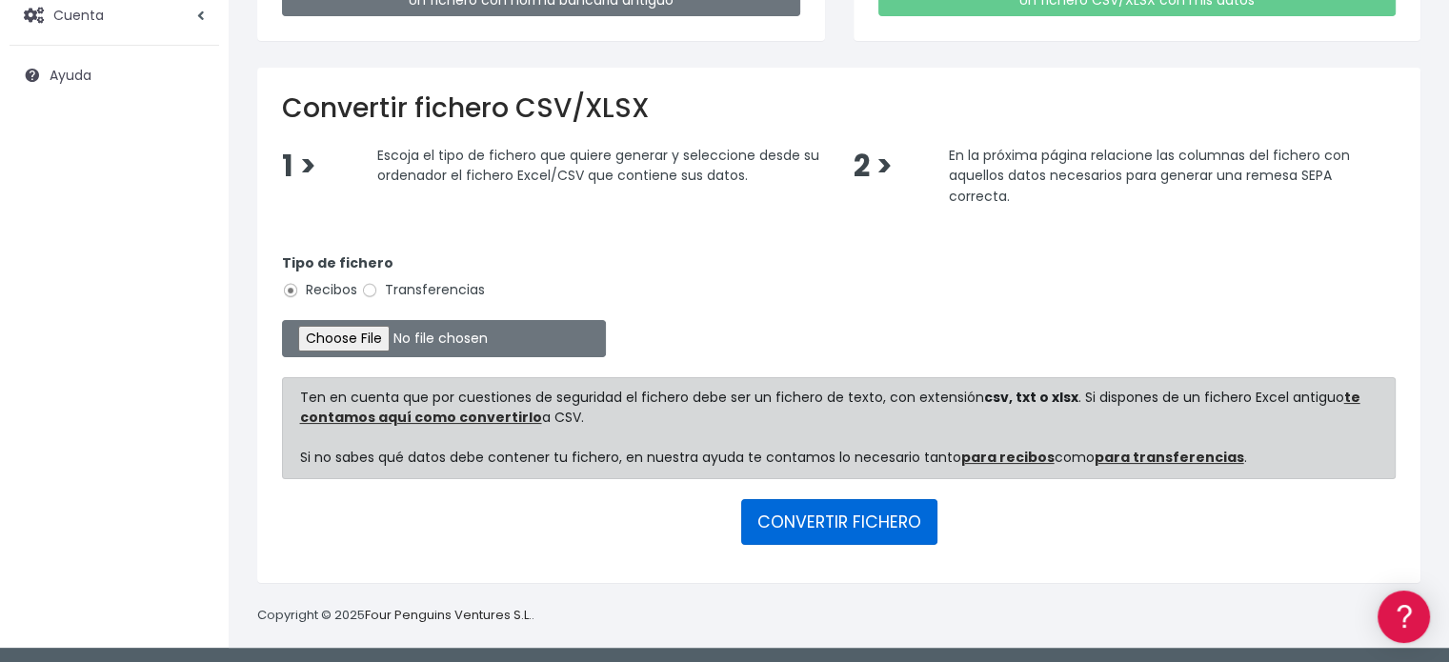
click at [787, 528] on button "CONVERTIR FICHERO" at bounding box center [839, 522] width 196 height 46
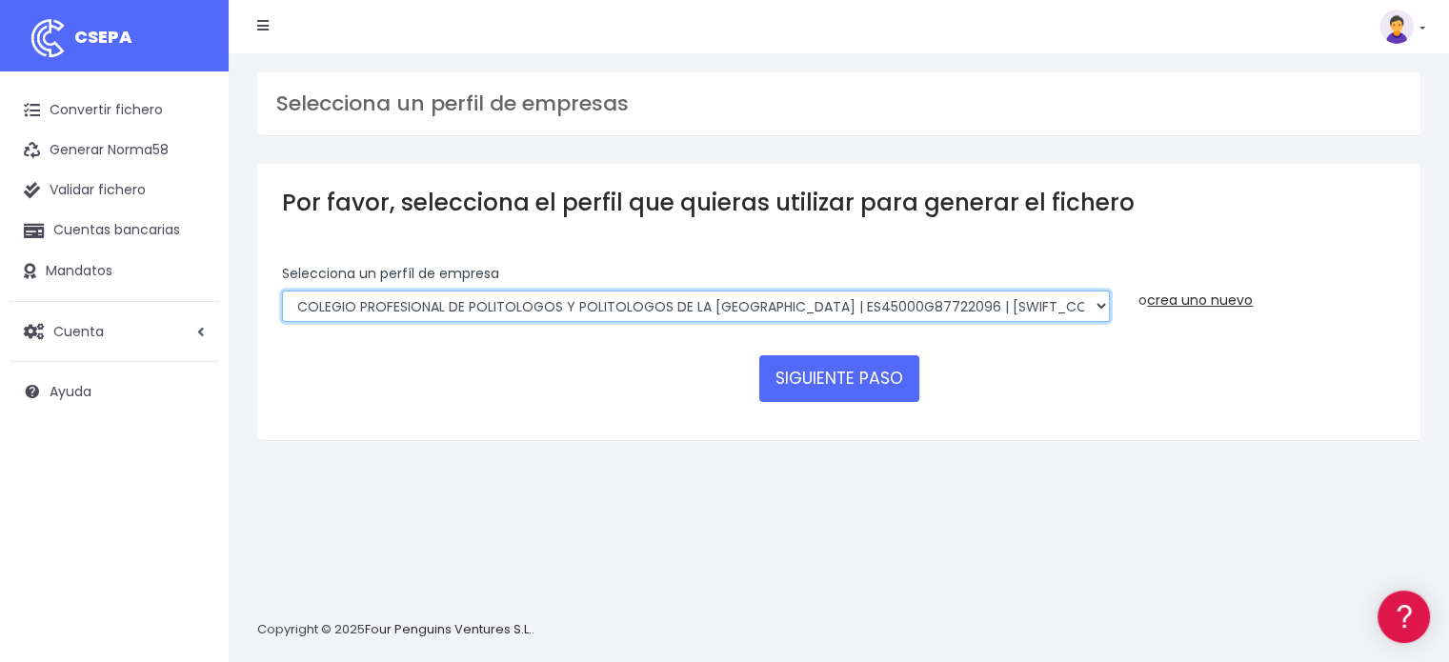
click at [855, 315] on select "COLEGIO PROFESIONAL DE POLITOLOGOS Y POLITOLOGOS DE LA [GEOGRAPHIC_DATA] | ES45…" at bounding box center [696, 306] width 828 height 32
select select "1972"
click at [282, 290] on select "COLEGIO PROFESIONAL DE POLITOLOGOS Y POLITOLOGOS DE LA [GEOGRAPHIC_DATA] | ES45…" at bounding box center [696, 306] width 828 height 32
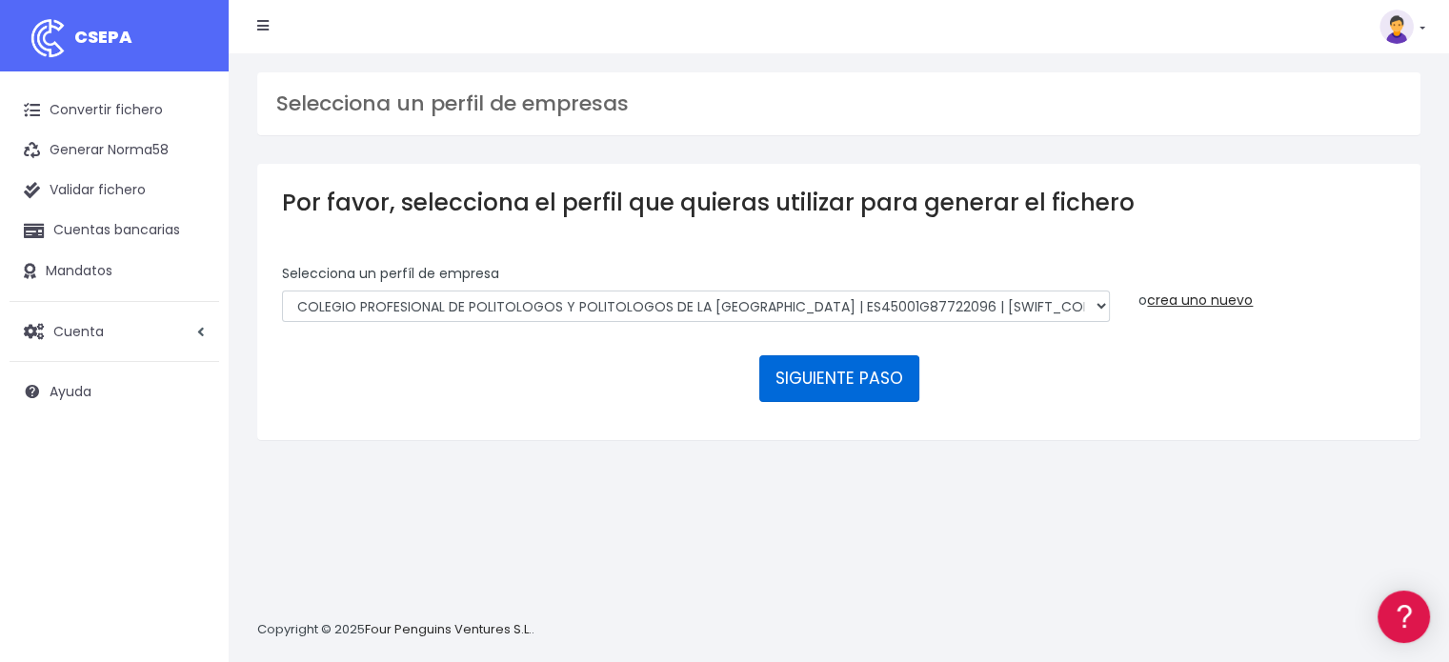
click at [850, 360] on button "SIGUIENTE PASO" at bounding box center [839, 378] width 160 height 46
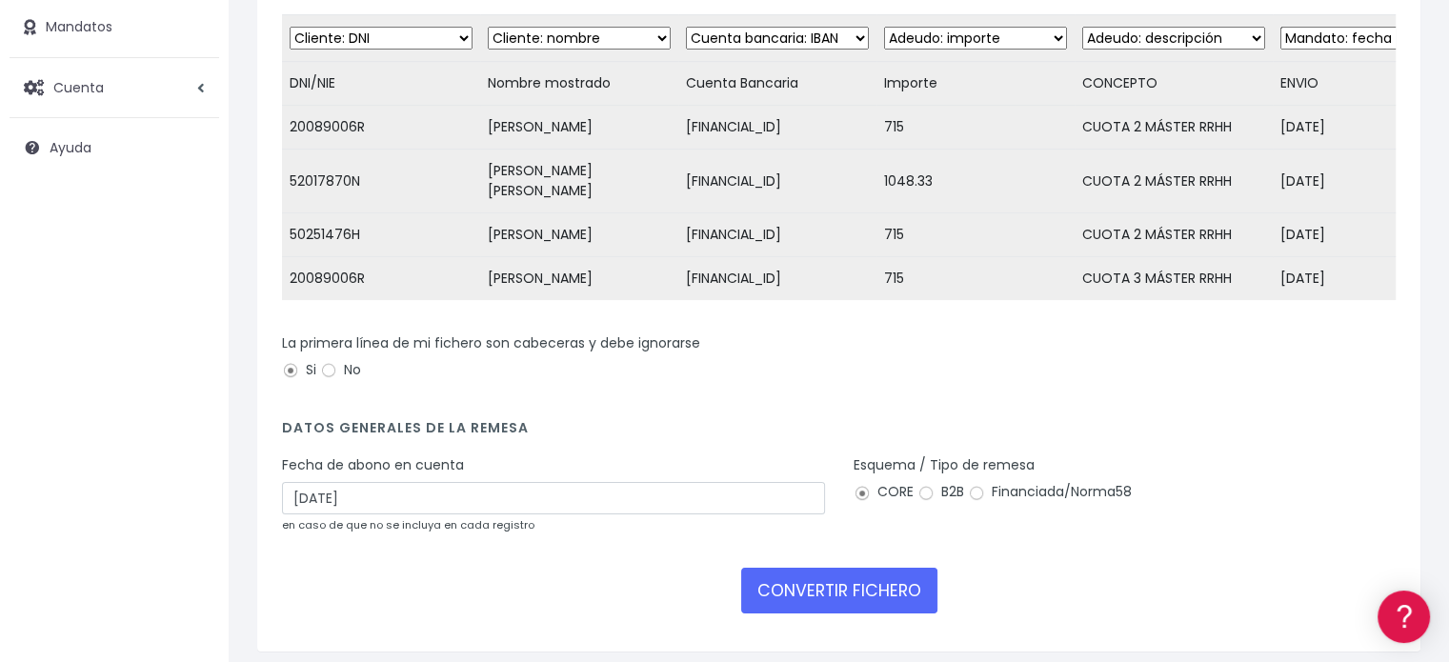
scroll to position [251, 0]
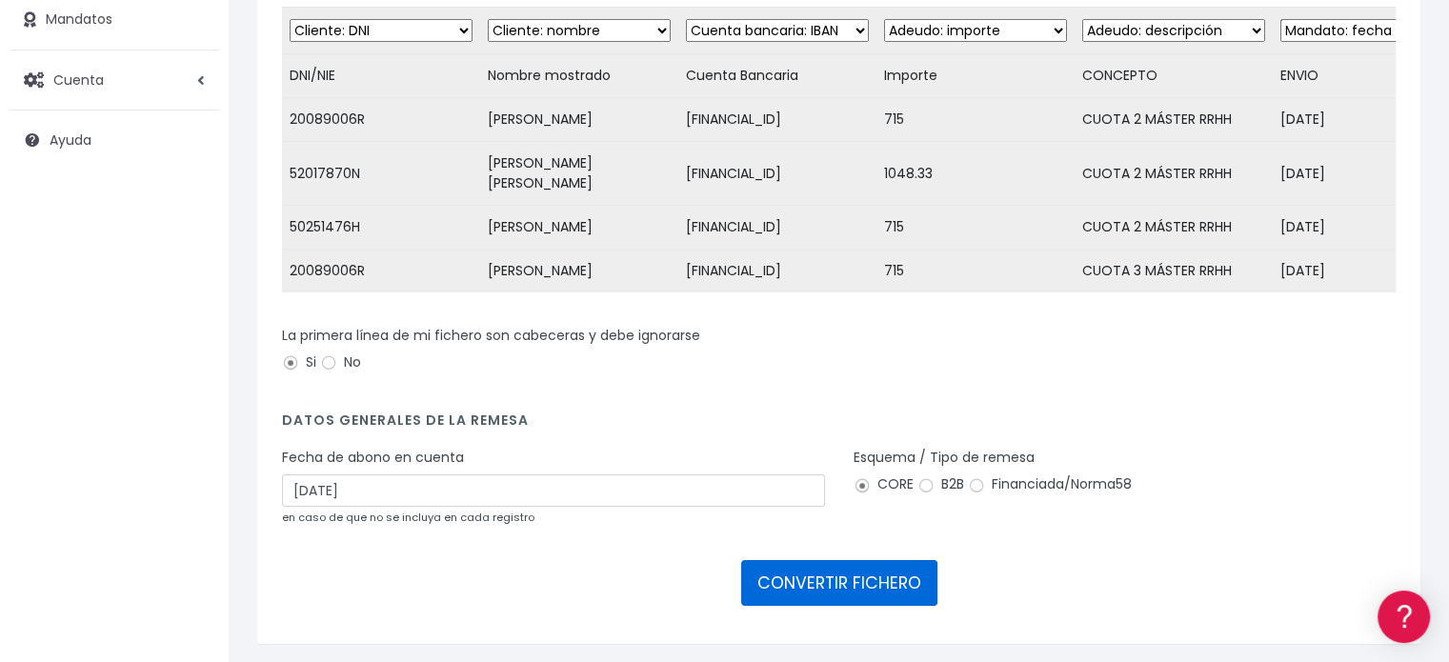
click at [855, 606] on button "CONVERTIR FICHERO" at bounding box center [839, 583] width 196 height 46
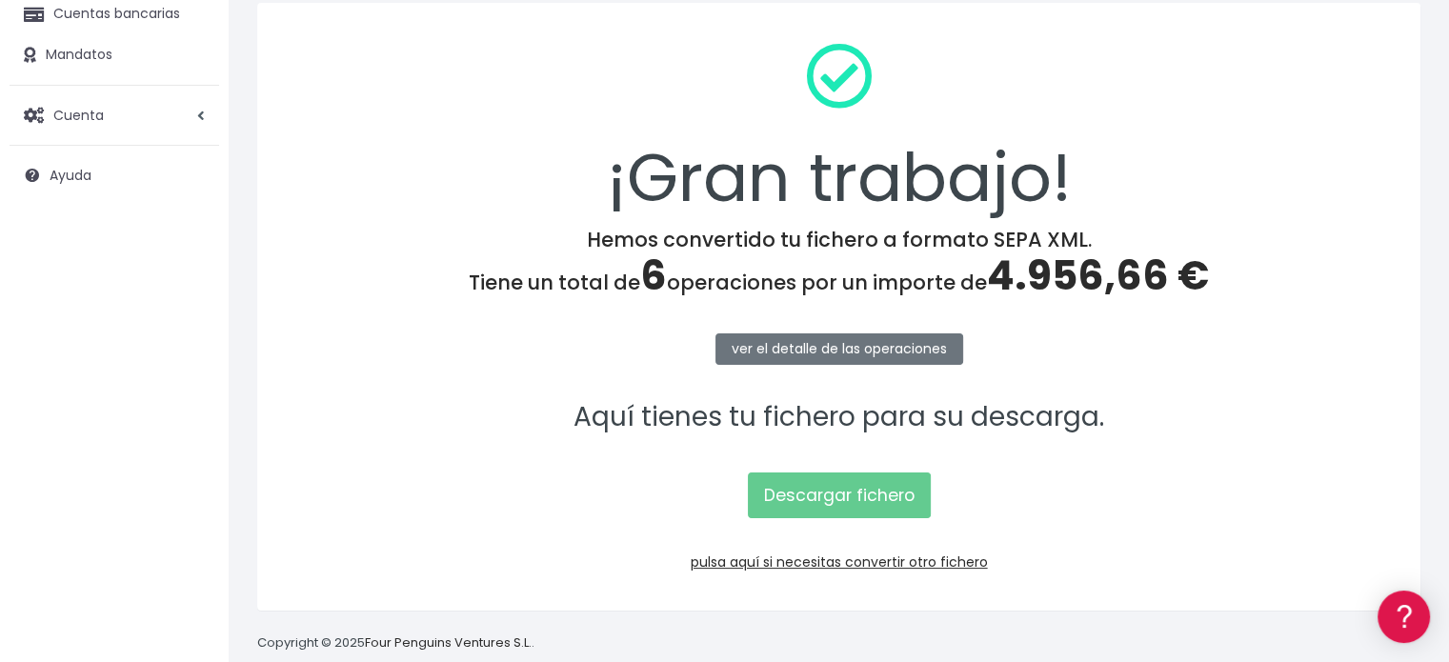
scroll to position [247, 0]
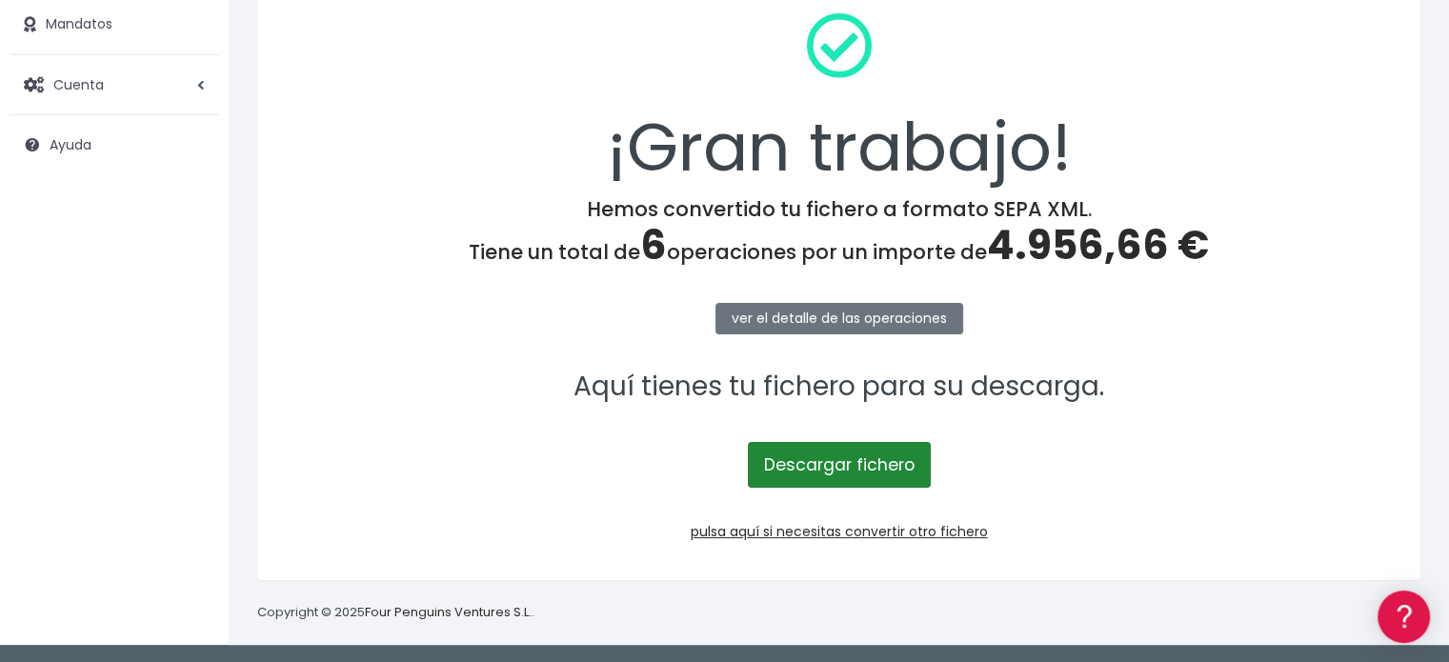
drag, startPoint x: 853, startPoint y: 437, endPoint x: 853, endPoint y: 468, distance: 30.5
click at [853, 468] on p "Descargar fichero" at bounding box center [838, 455] width 1113 height 66
click at [853, 468] on link "Descargar fichero" at bounding box center [839, 465] width 183 height 46
